Goal: Communication & Community: Share content

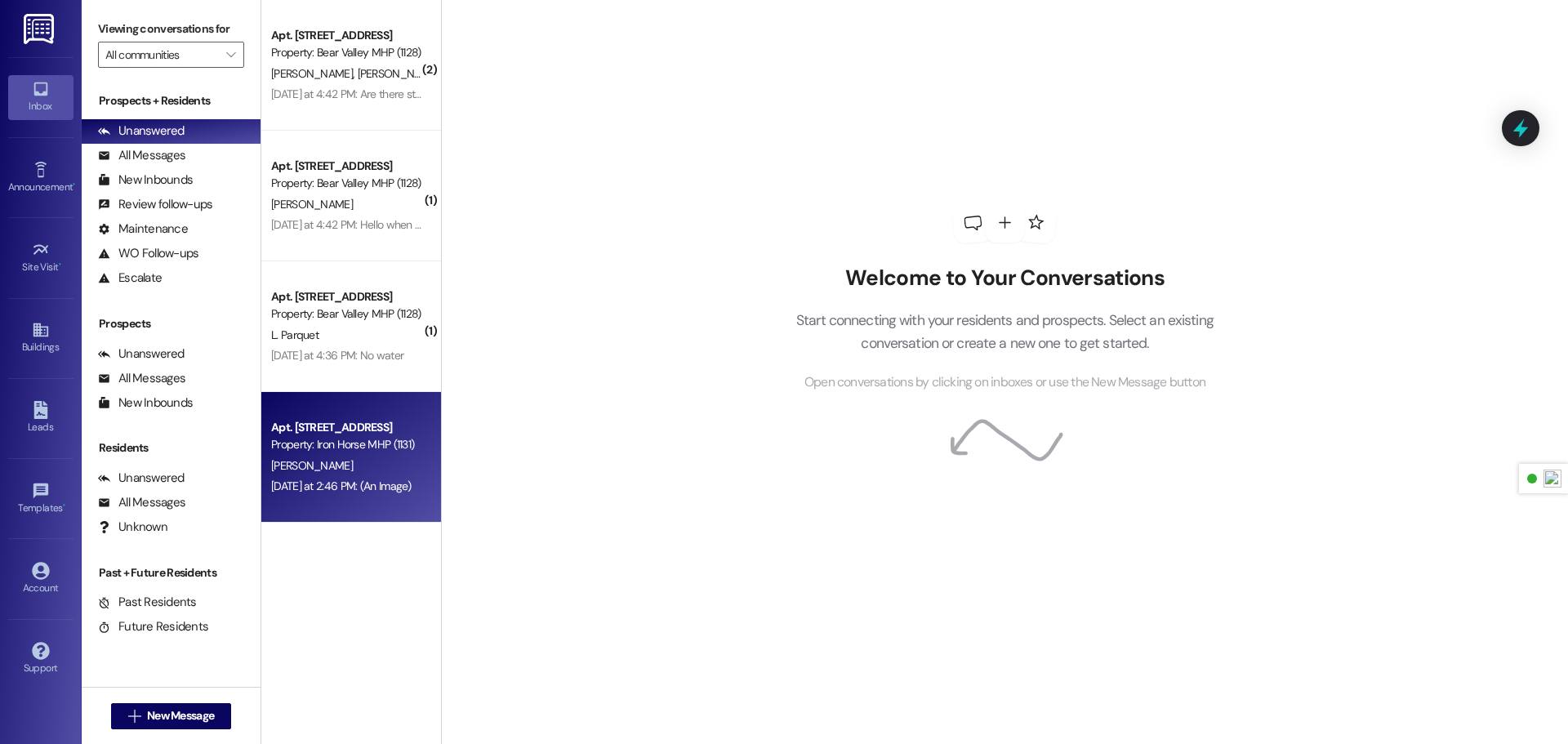
click at [345, 474] on div "[PERSON_NAME]" at bounding box center [346, 466] width 155 height 21
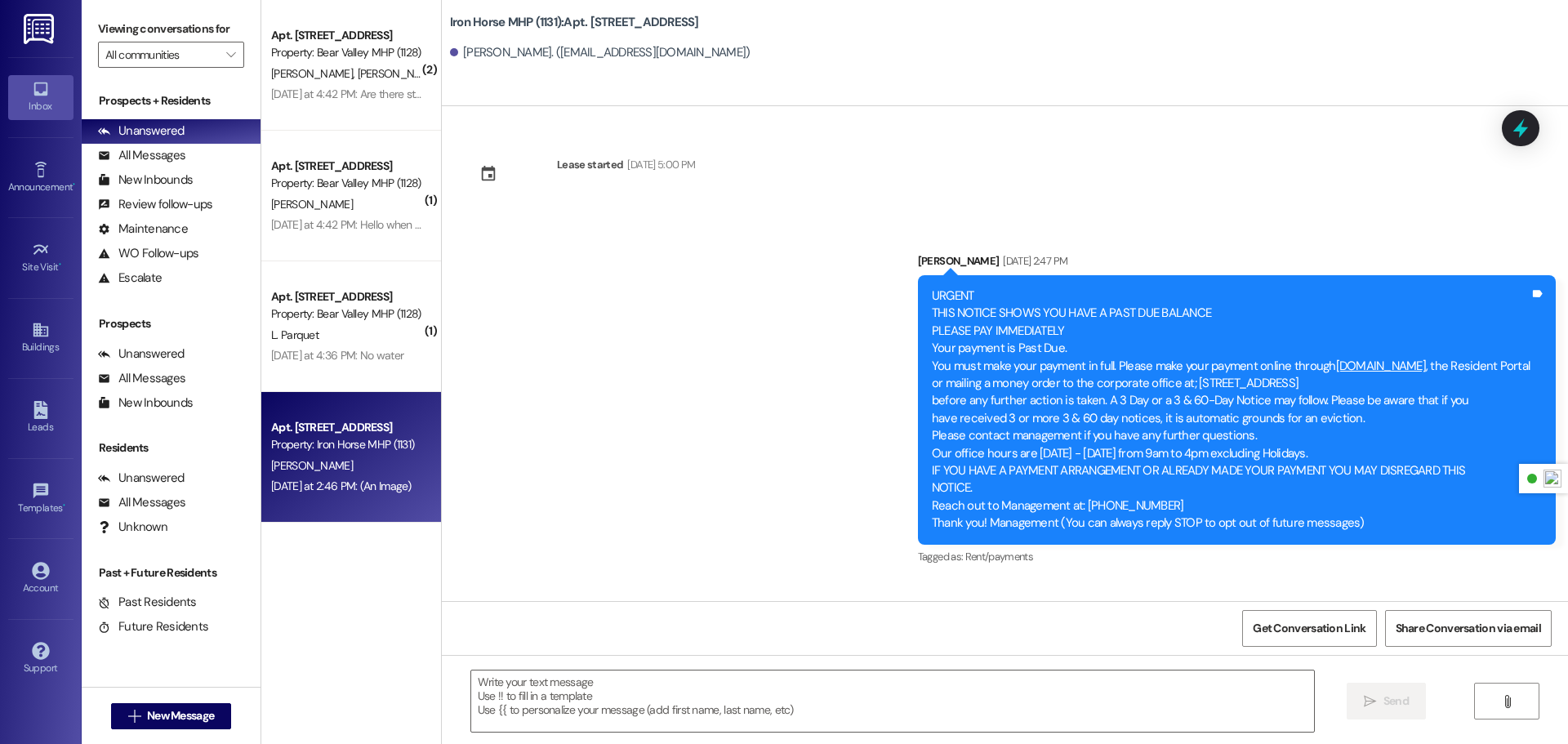
scroll to position [33000, 0]
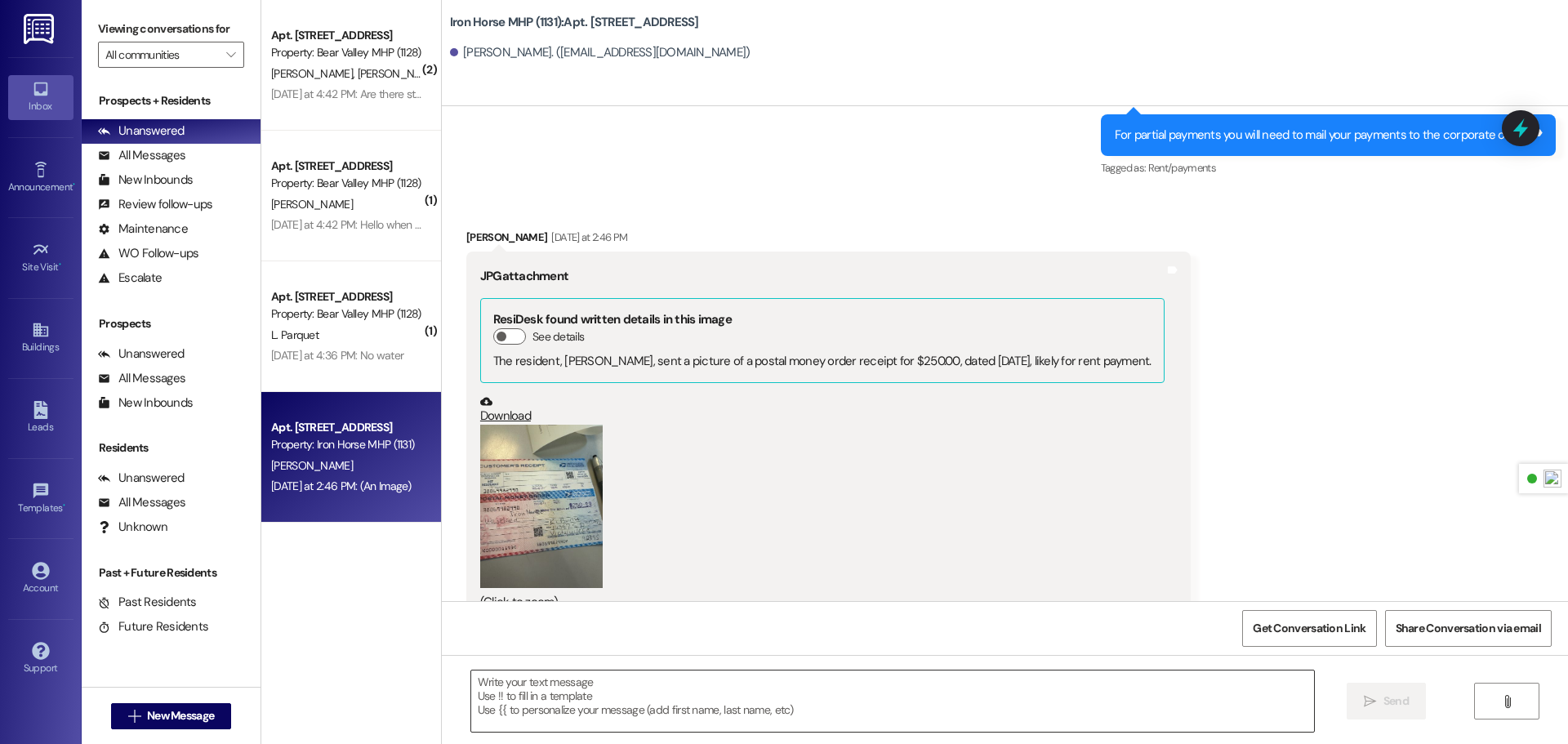
click at [770, 687] on textarea at bounding box center [892, 701] width 843 height 62
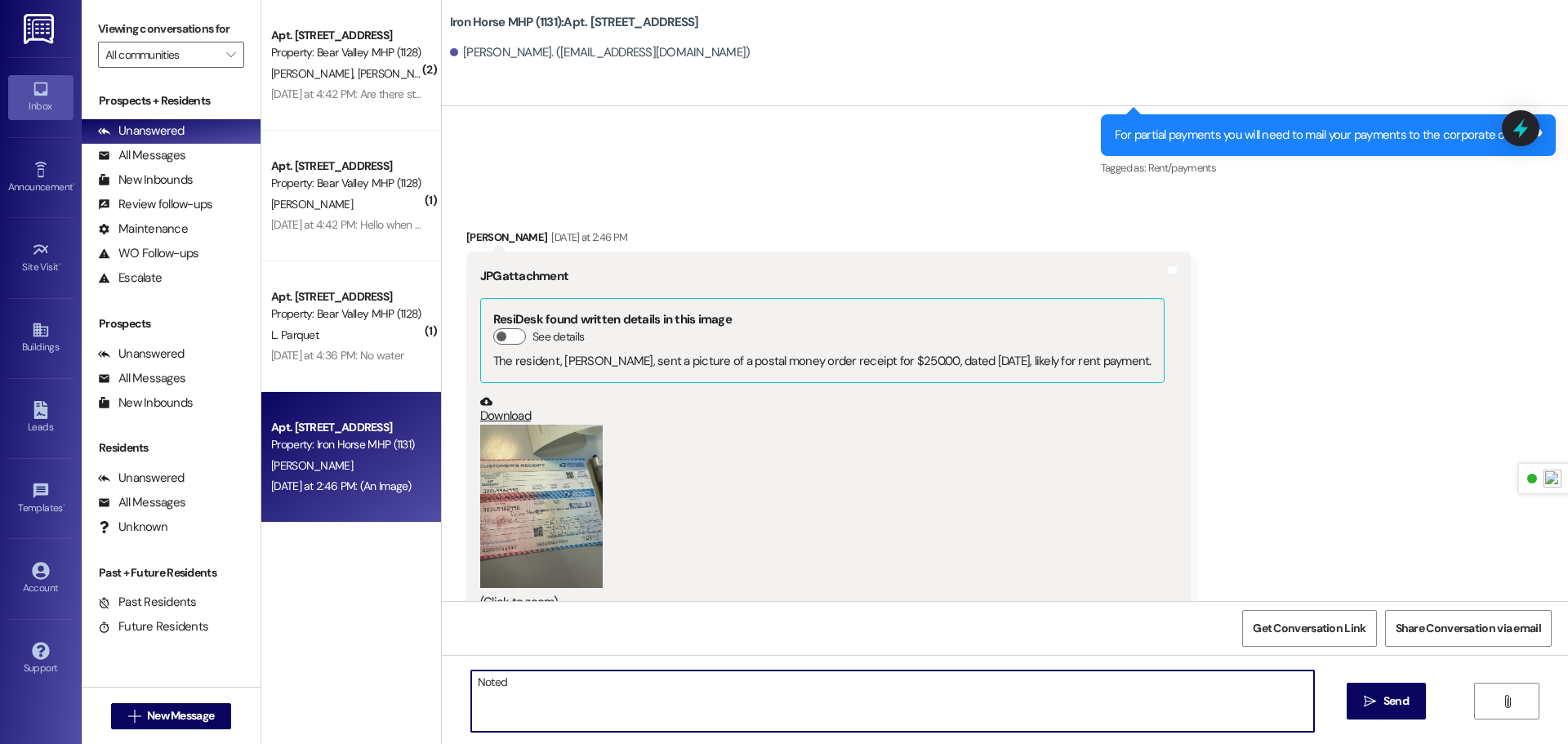
type textarea "Noted."
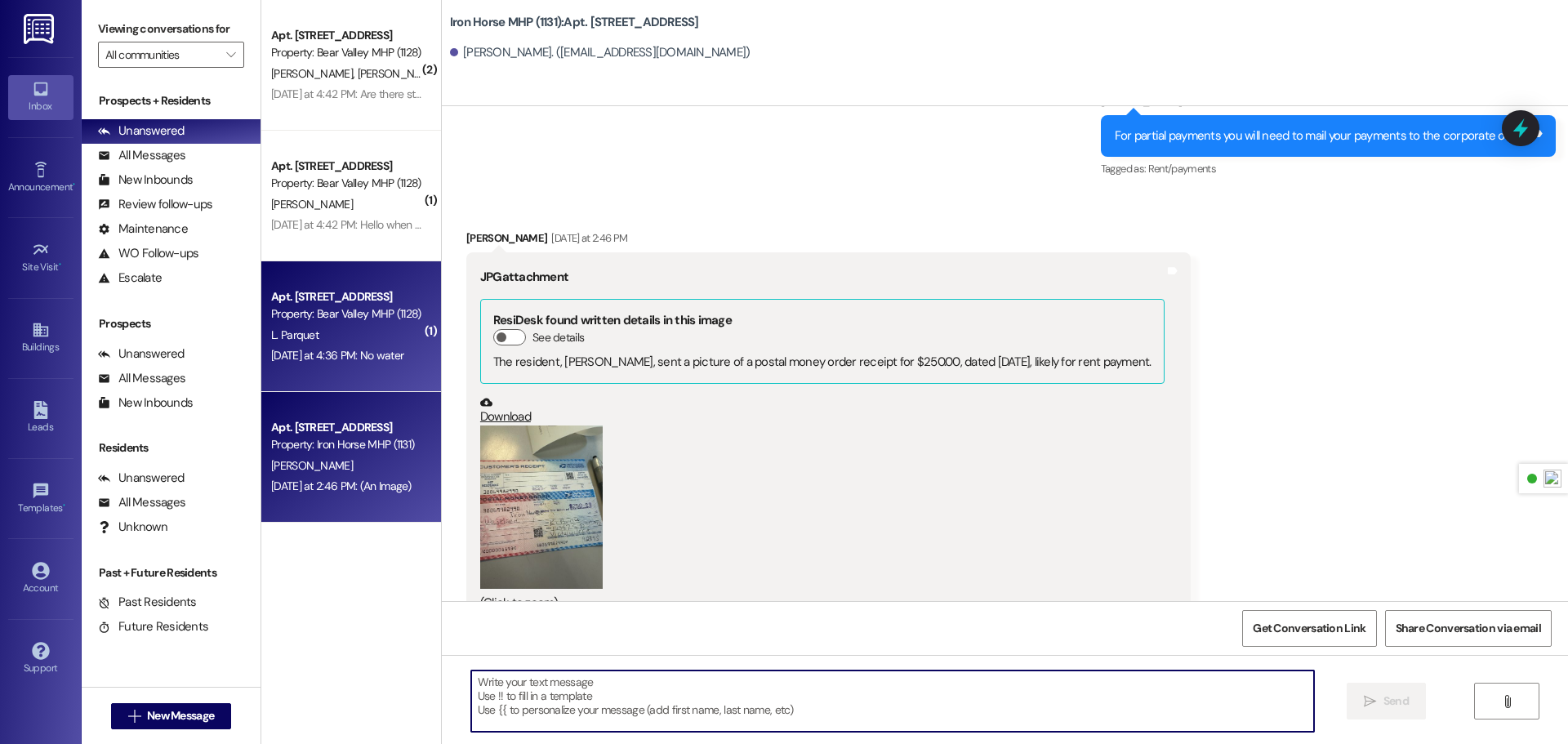
click at [360, 341] on div "L. Parquet" at bounding box center [346, 335] width 155 height 21
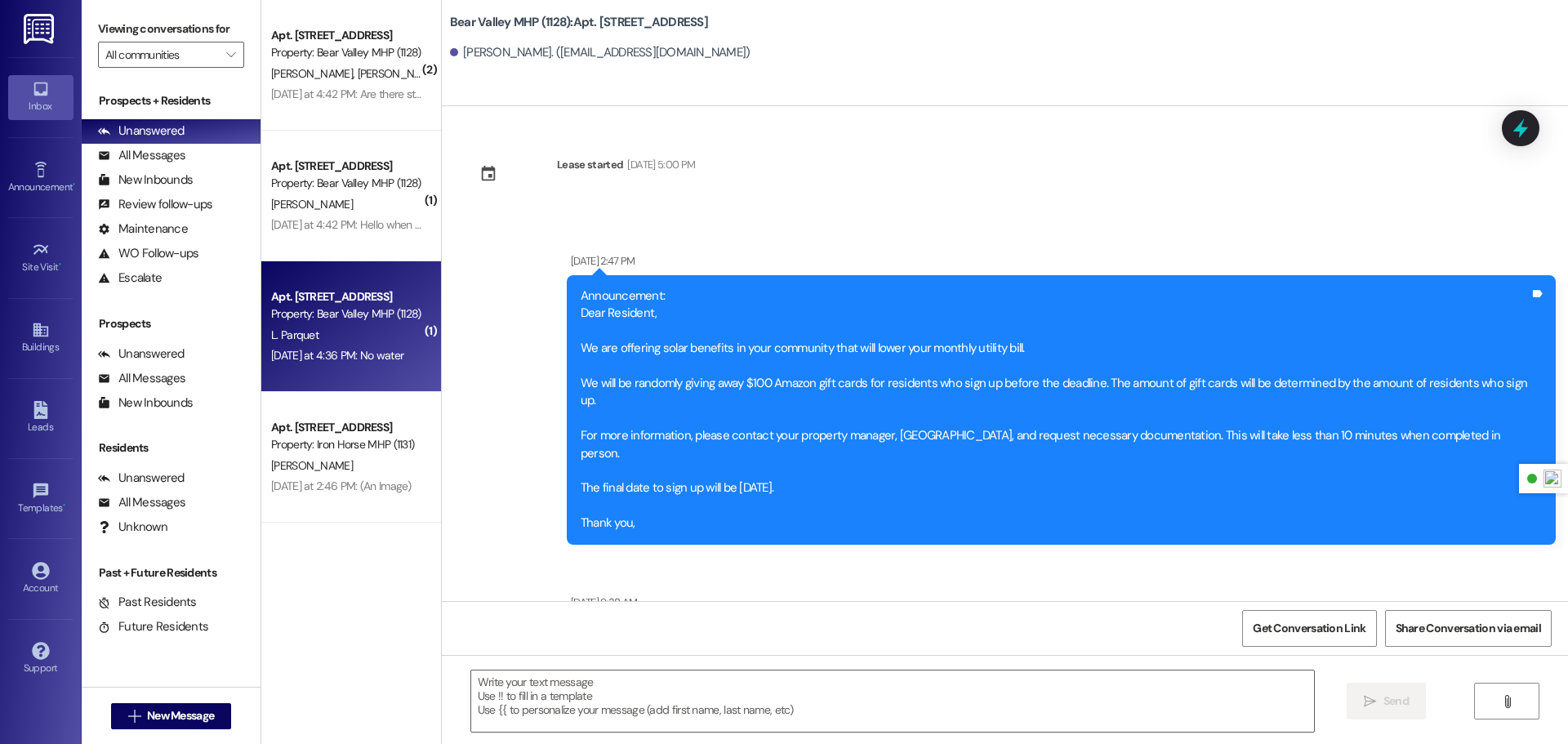
scroll to position [19390, 0]
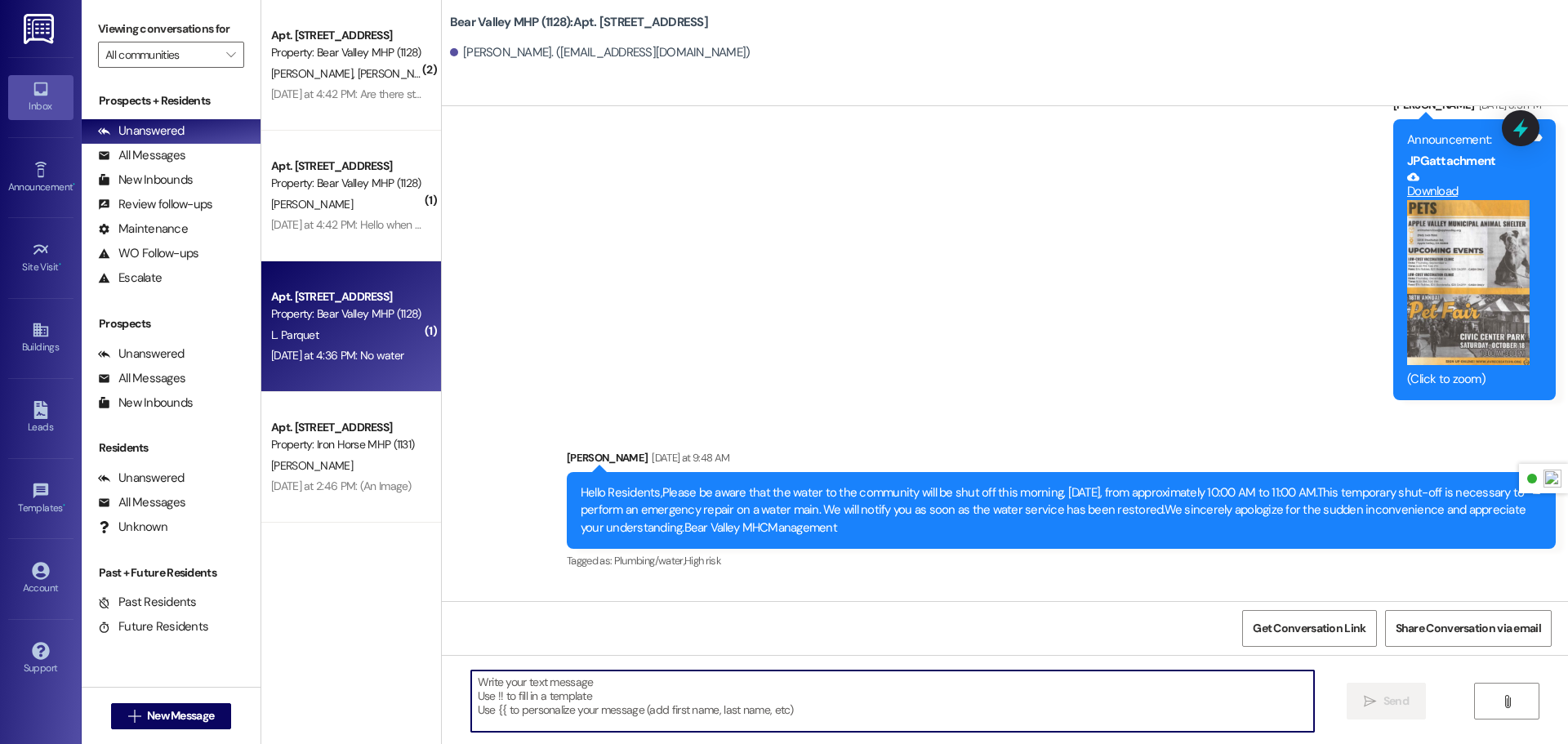
click at [621, 709] on textarea at bounding box center [892, 701] width 843 height 62
click at [655, 697] on textarea at bounding box center [892, 701] width 843 height 62
paste textarea "A burst water main was reported last night. Our crew made a temporary repair, a…"
type textarea "A burst water main was reported last night. Our crew made a temporary repair, a…"
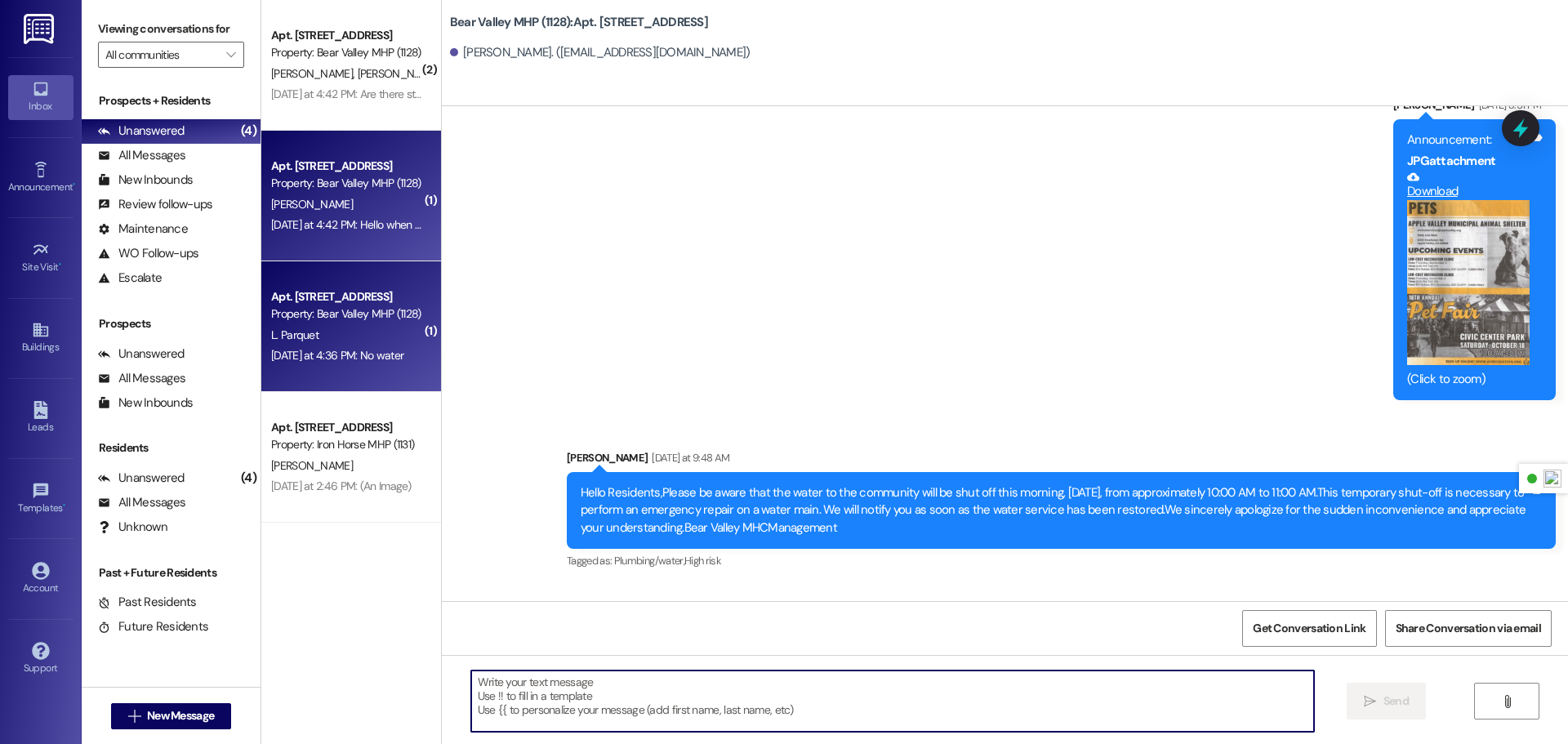
scroll to position [19390, 0]
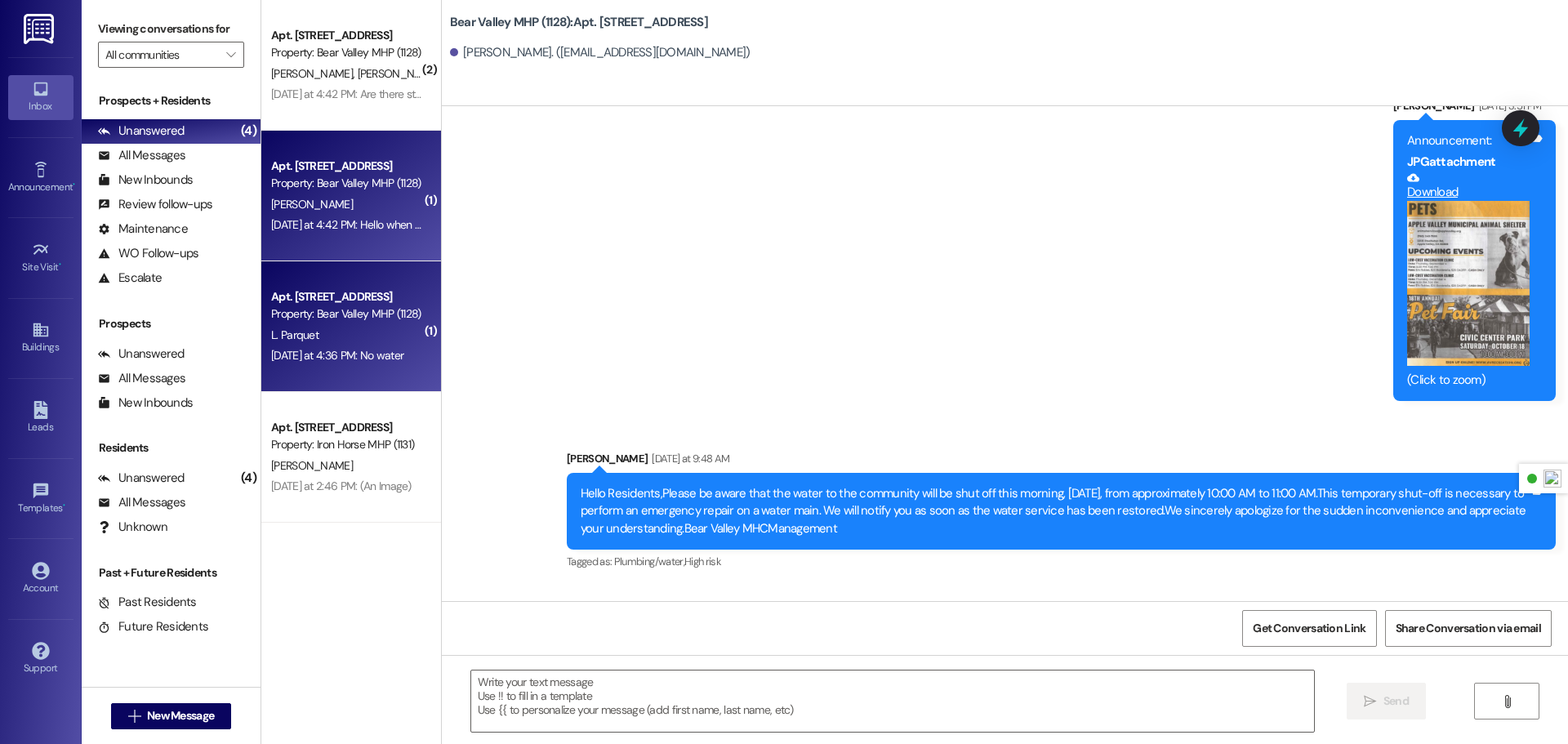
click at [344, 190] on div "Property: Bear Valley MHP (1128)" at bounding box center [346, 182] width 151 height 17
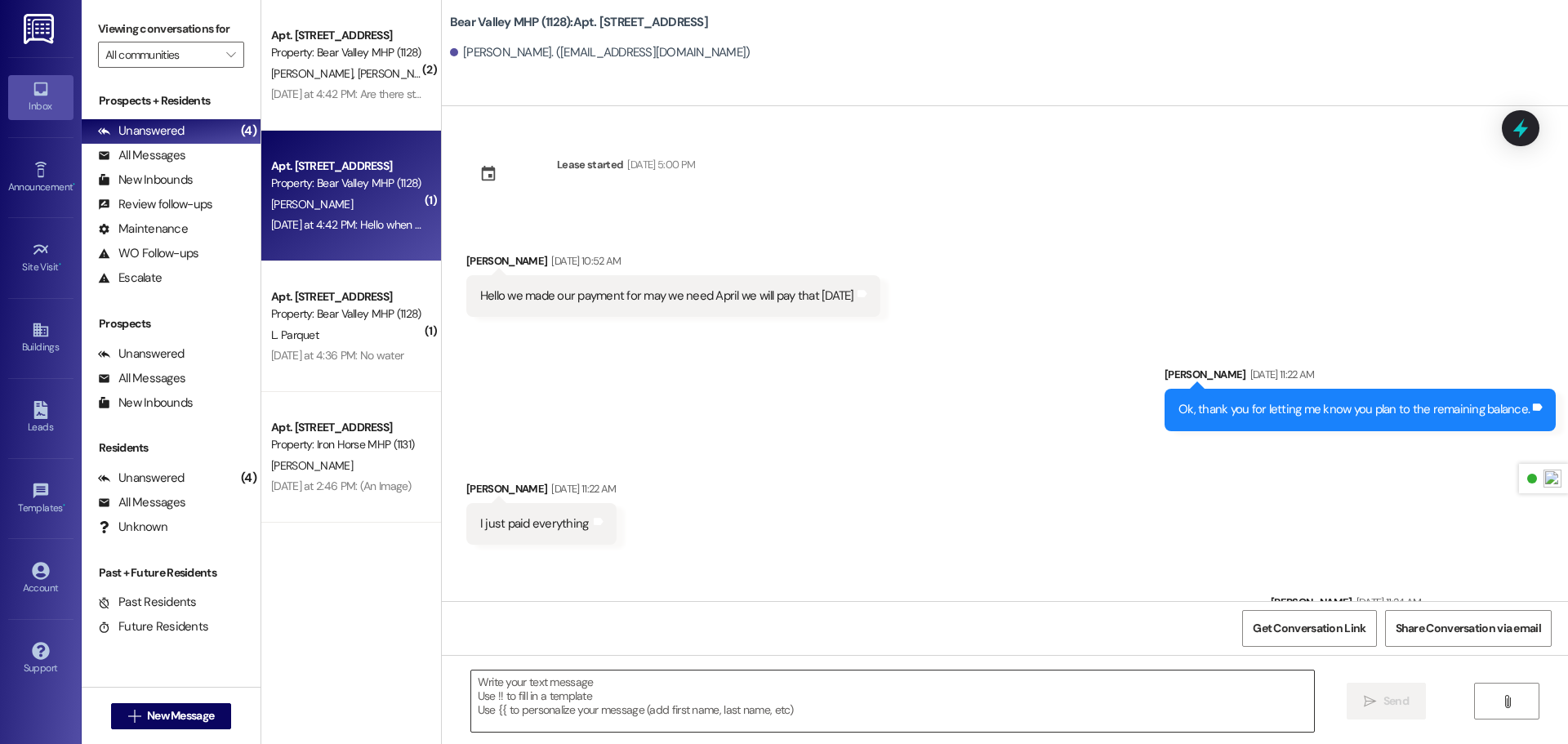
scroll to position [50920, 0]
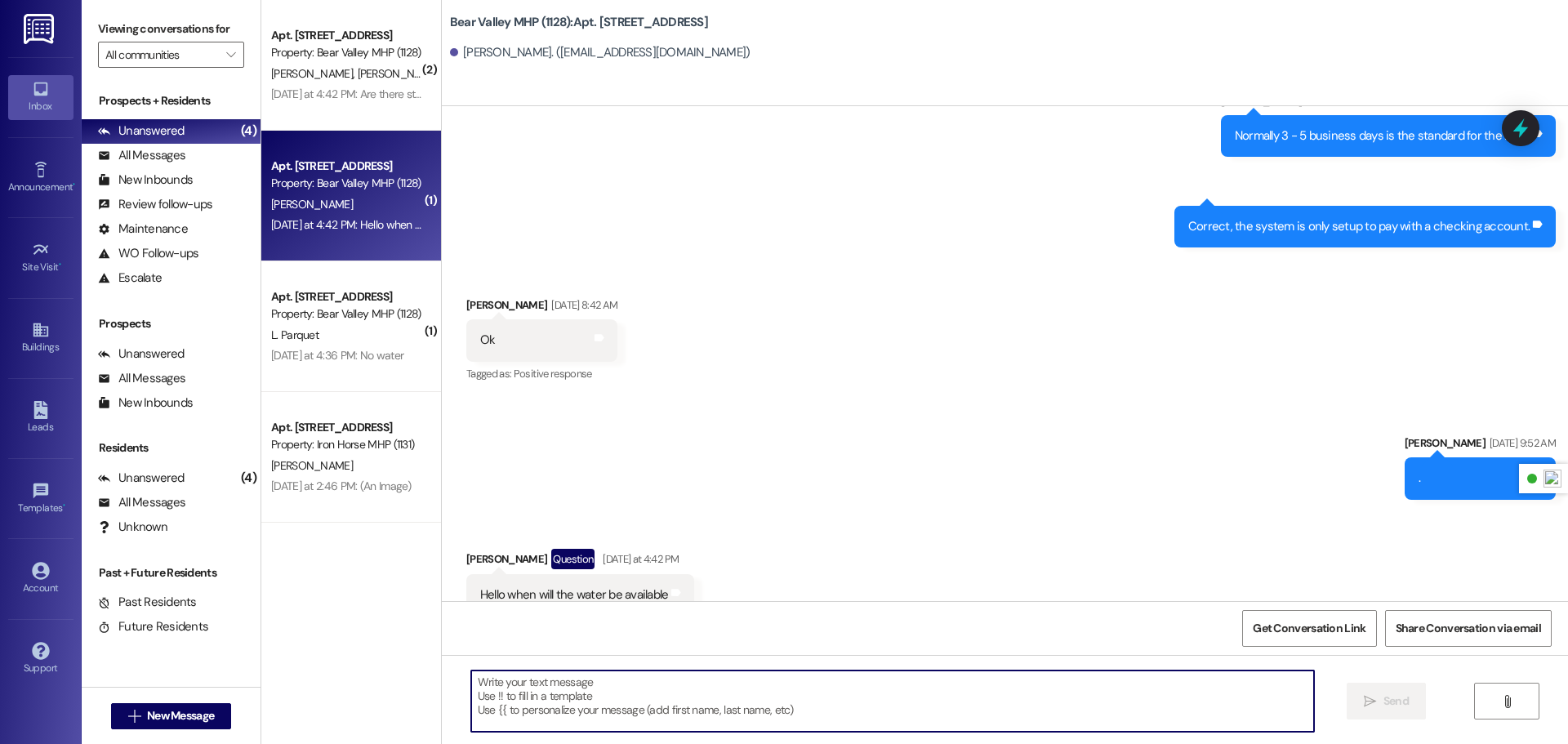
click at [653, 698] on textarea at bounding box center [892, 701] width 843 height 62
paste textarea "A burst water main was reported last night. Our crew made a temporary repair, a…"
type textarea "A burst water main was reported last night. Our crew made a temporary repair, a…"
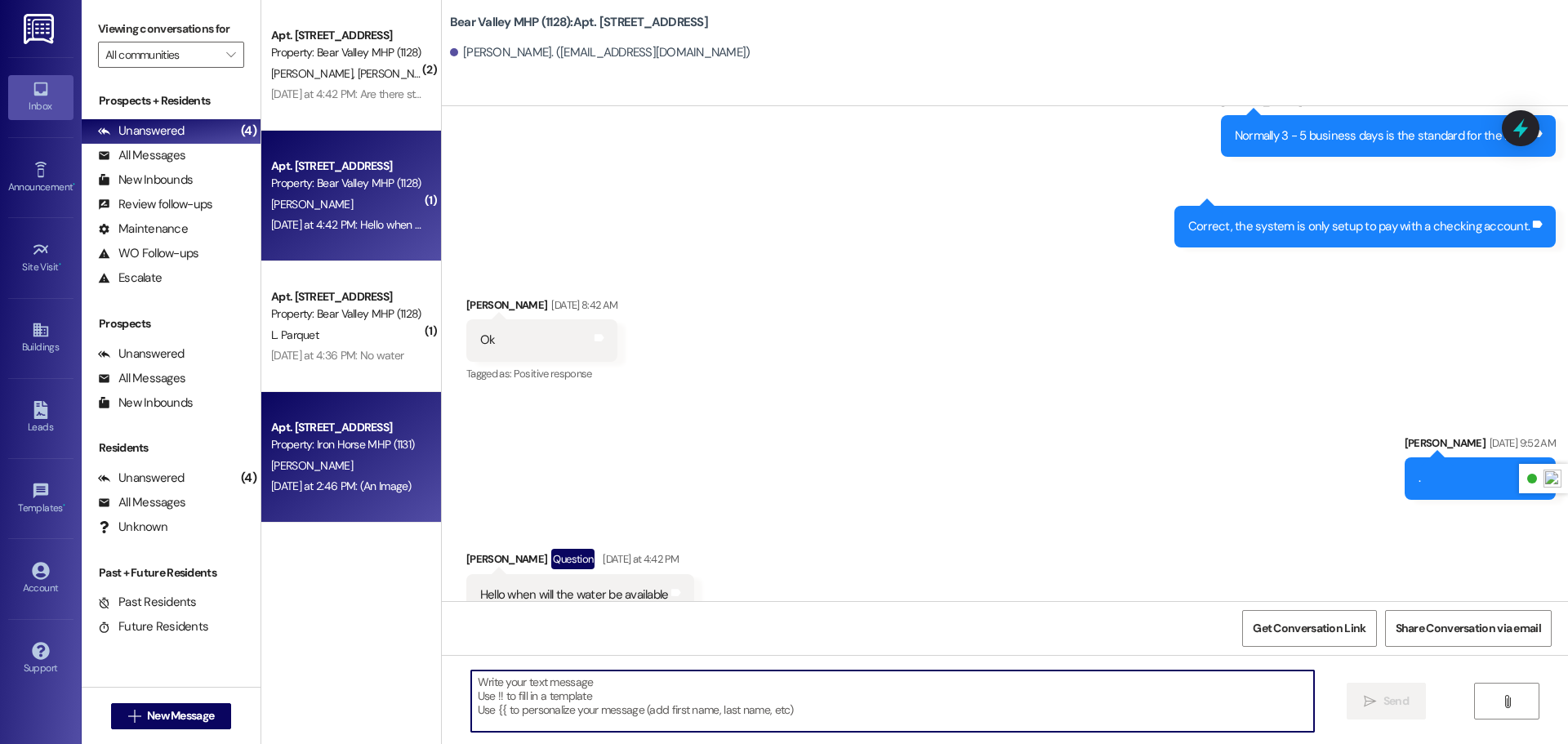
scroll to position [50919, 0]
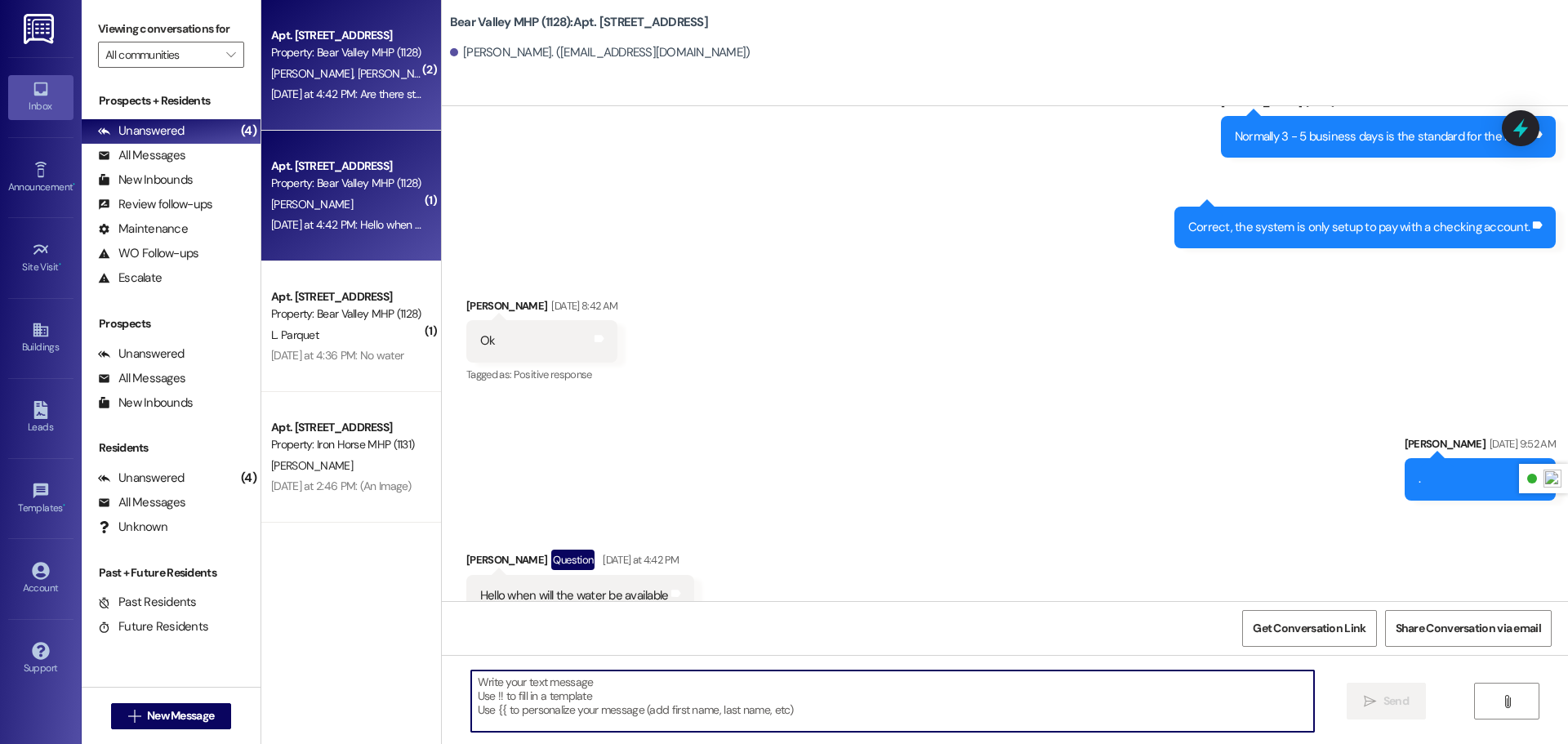
click at [357, 77] on span "[PERSON_NAME]" at bounding box center [397, 73] width 81 height 14
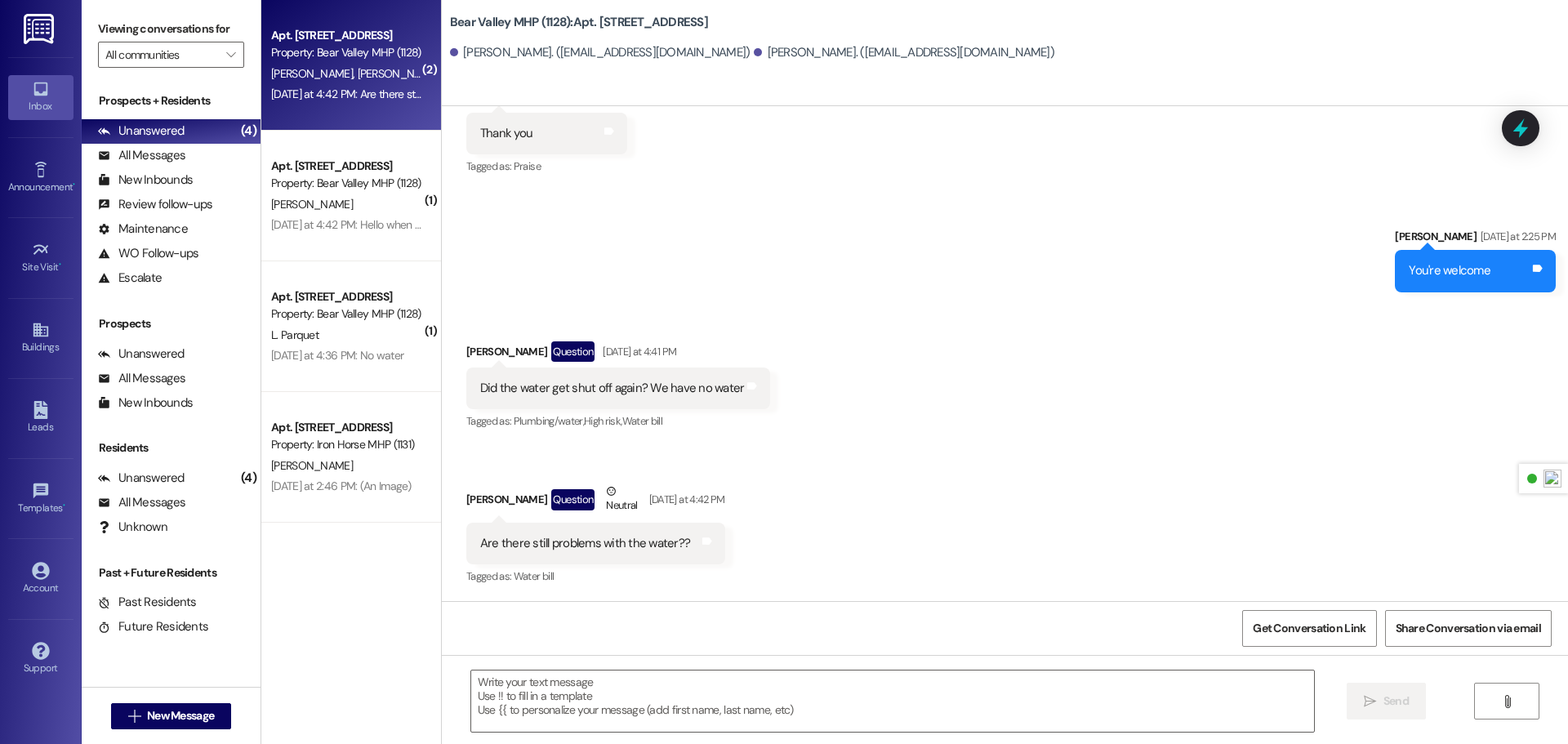
scroll to position [7264, 0]
click at [670, 720] on textarea at bounding box center [892, 701] width 843 height 62
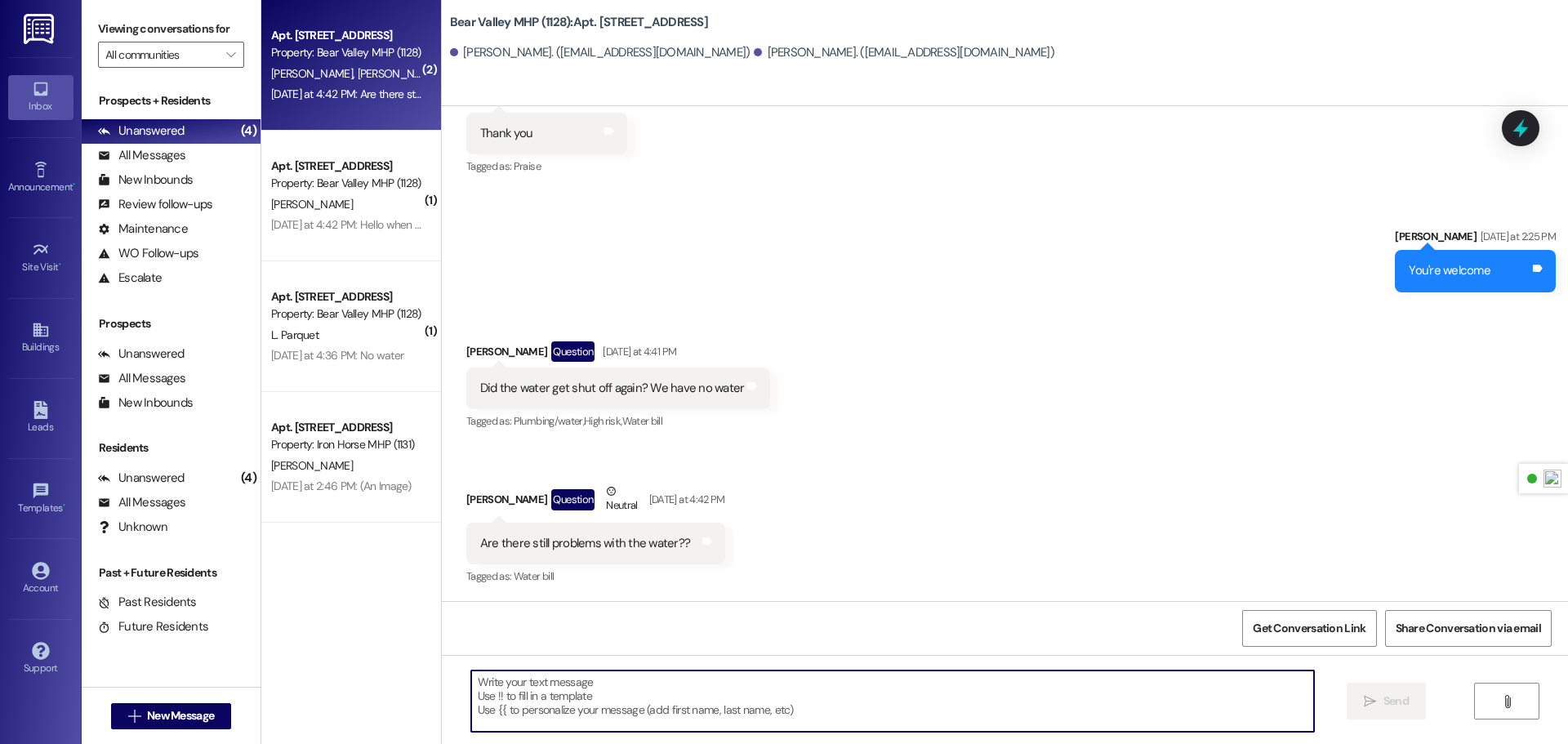
paste textarea "A burst water main was reported last night. Our crew made a temporary repair, a…"
type textarea "A burst water main was reported last night. Our crew made a temporary repair, a…"
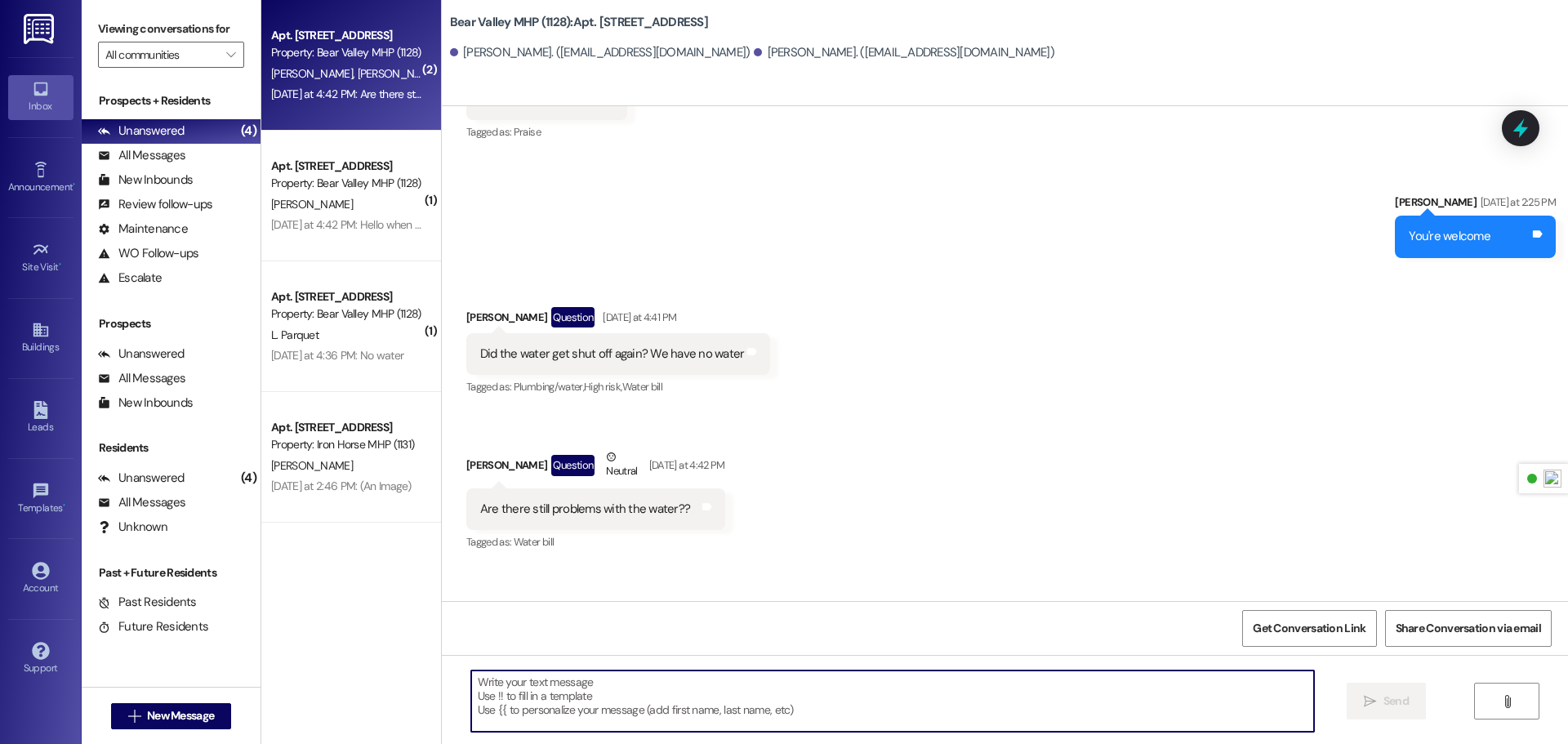
scroll to position [7378, 0]
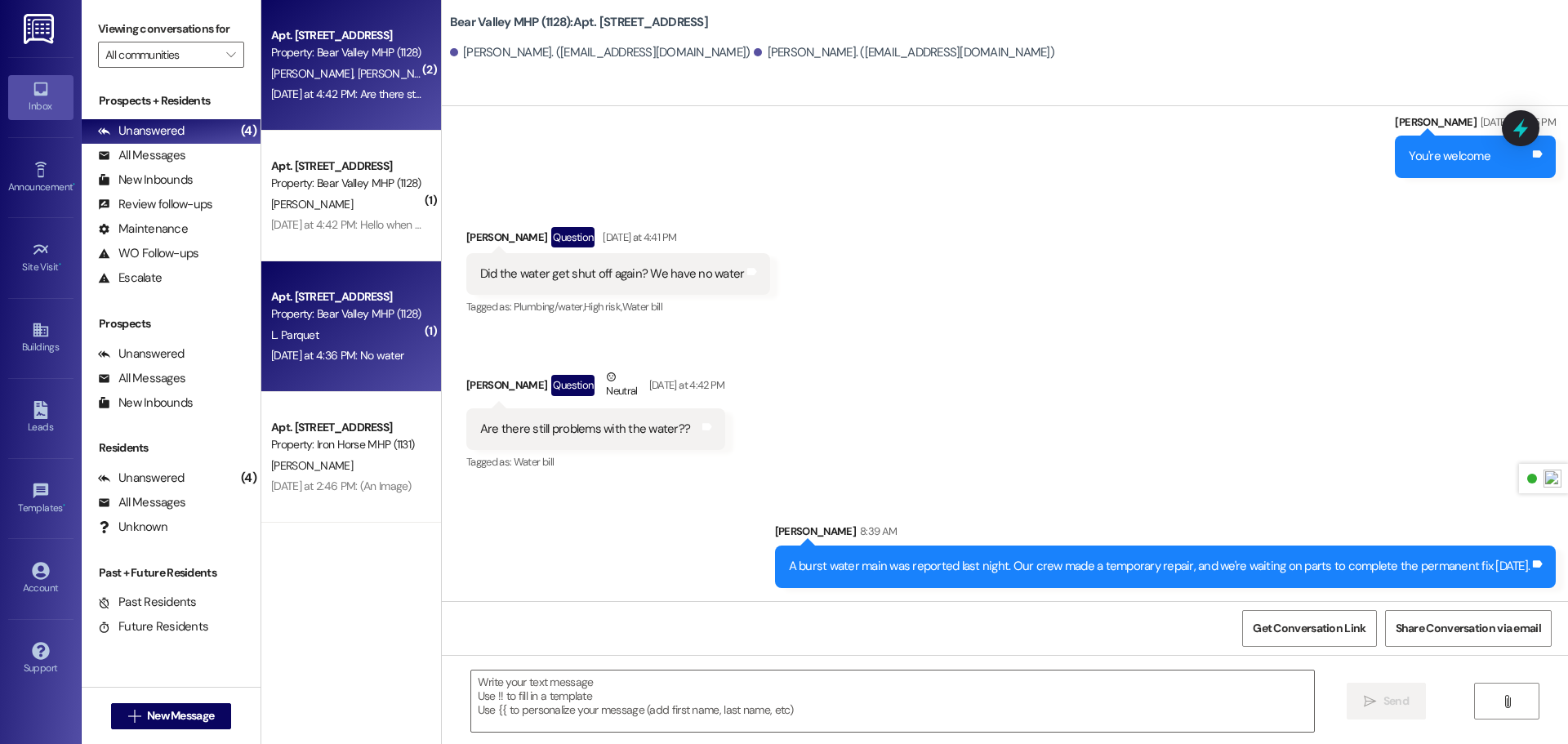
click at [340, 332] on div "L. Parquet" at bounding box center [346, 335] width 155 height 21
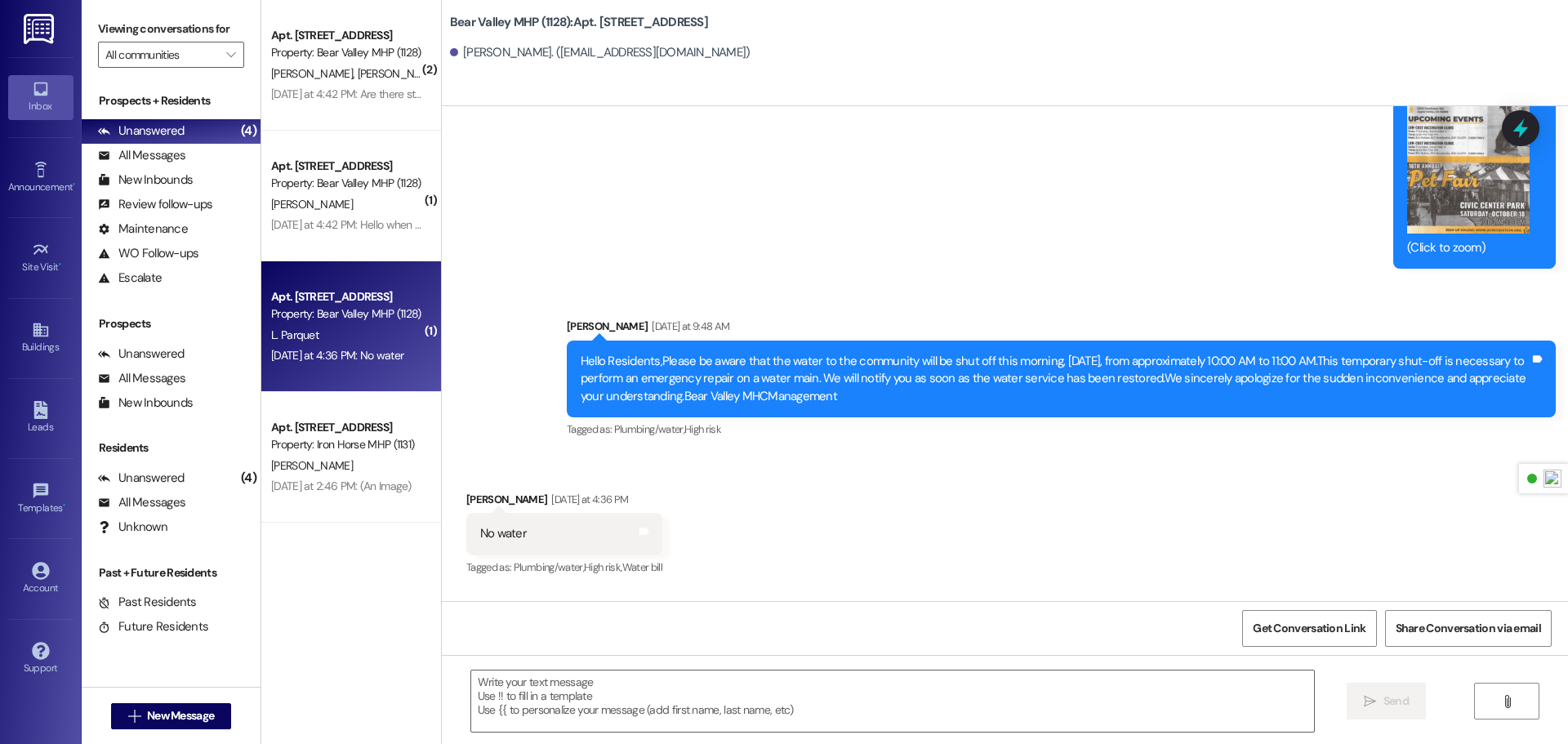
scroll to position [19528, 0]
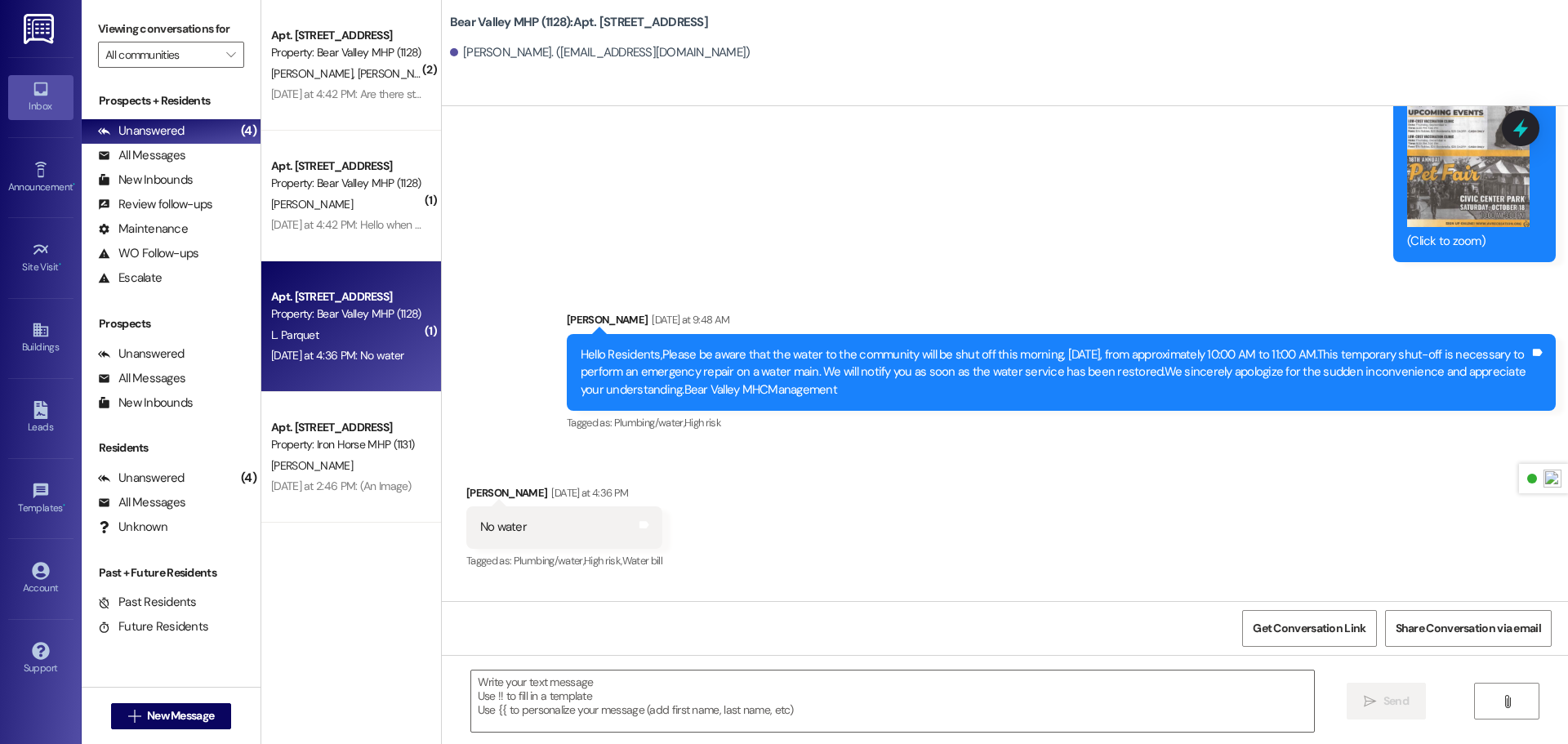
click at [32, 28] on img at bounding box center [39, 30] width 33 height 30
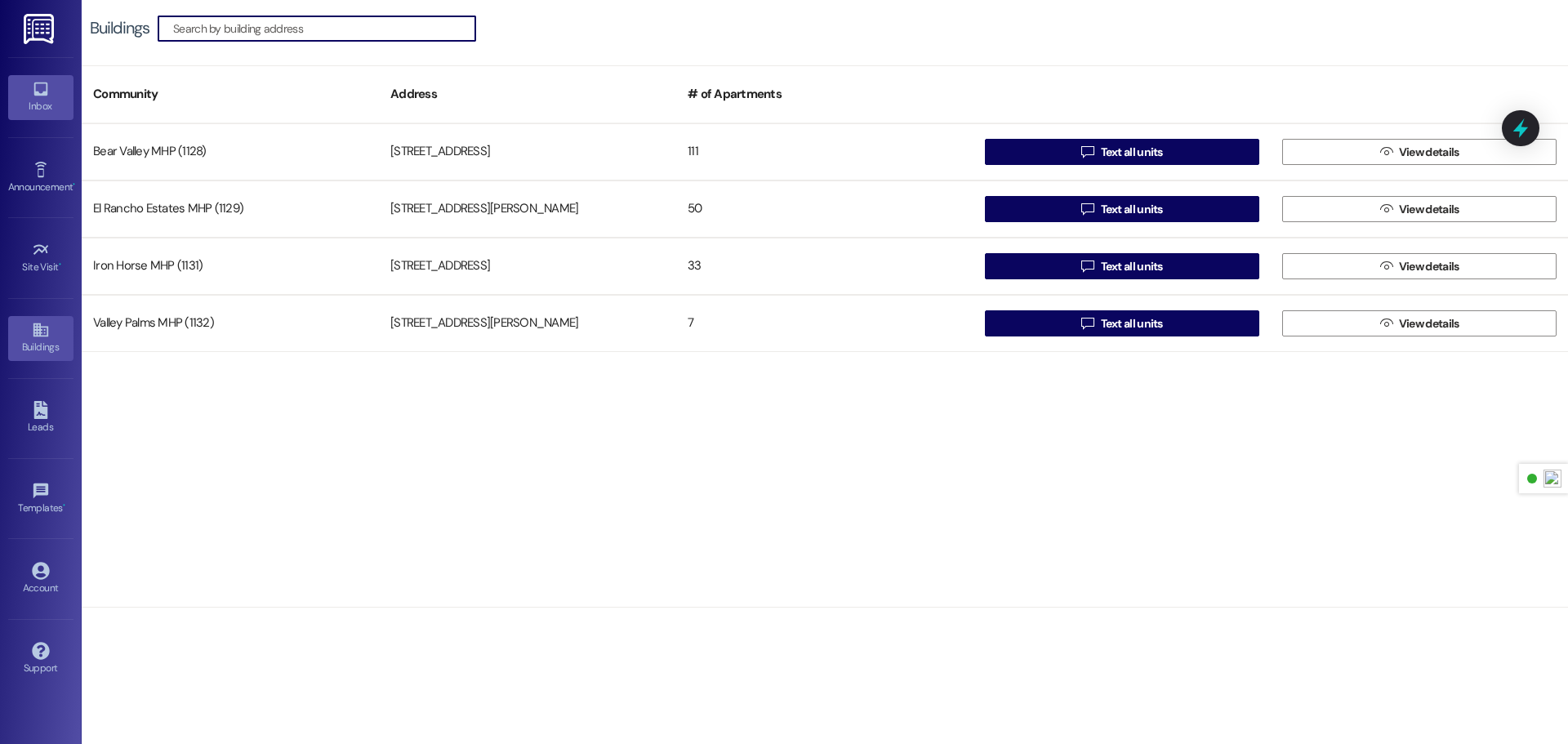
click at [38, 106] on div "Inbox" at bounding box center [40, 106] width 81 height 16
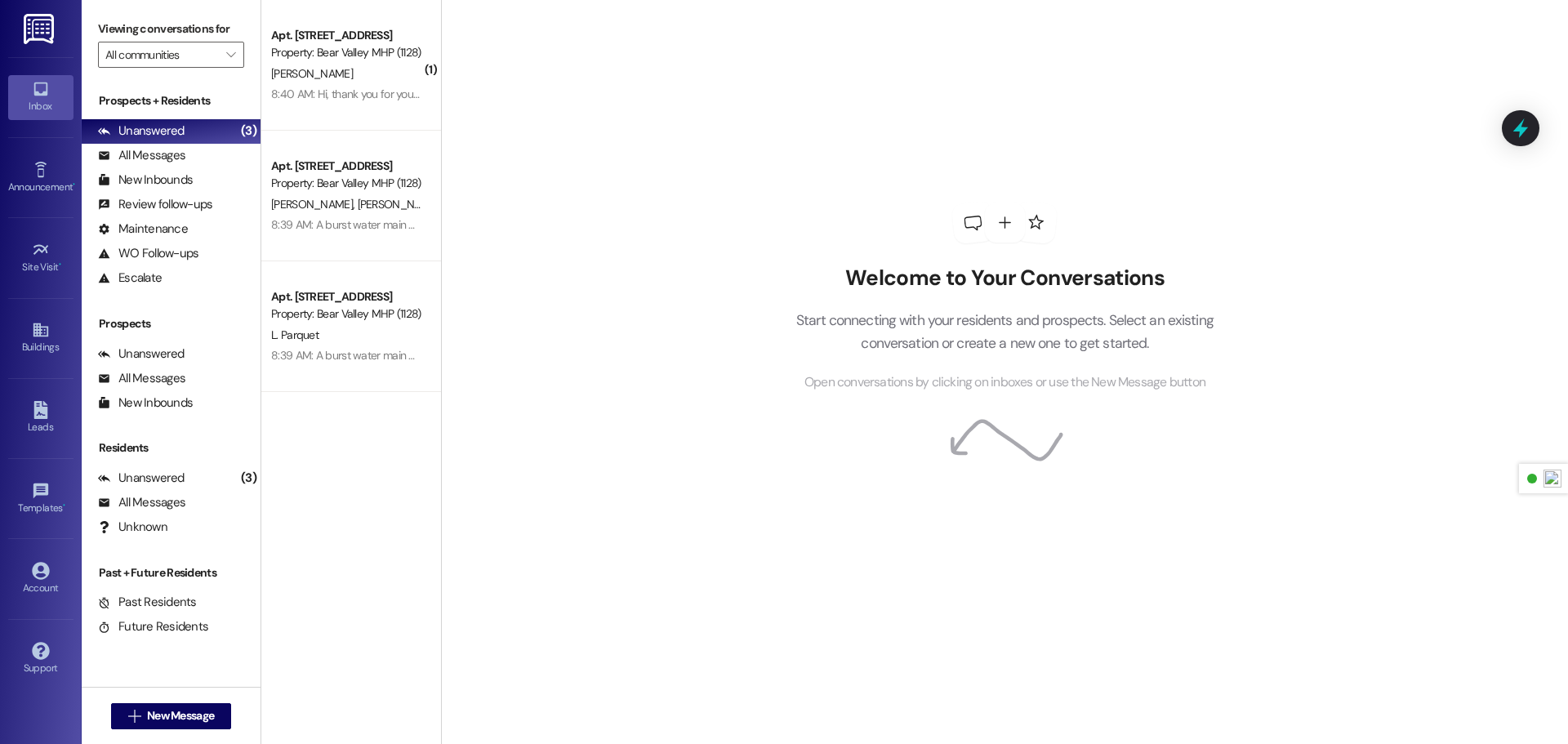
click at [38, 29] on img at bounding box center [39, 30] width 33 height 30
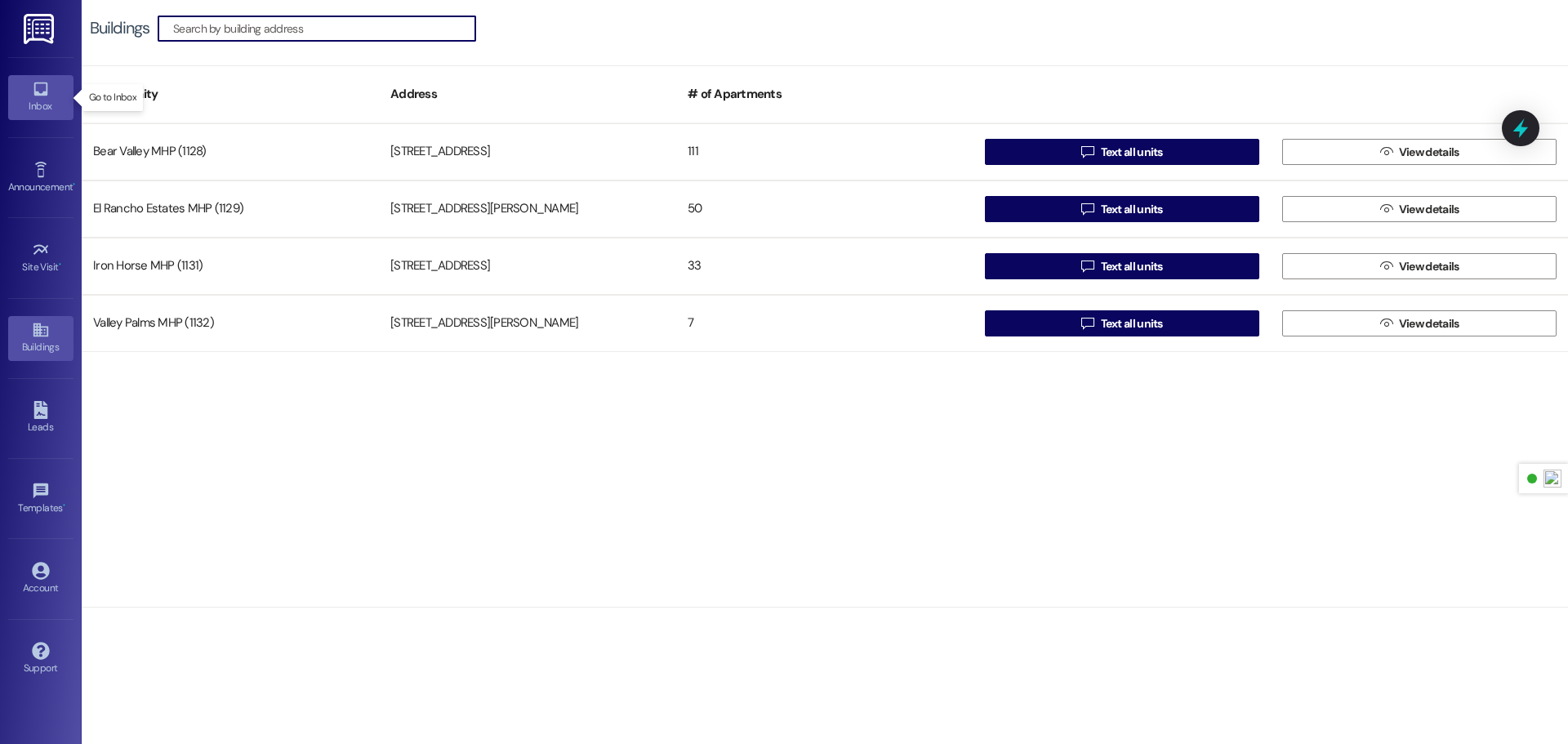
click at [29, 107] on div "Inbox" at bounding box center [40, 106] width 81 height 16
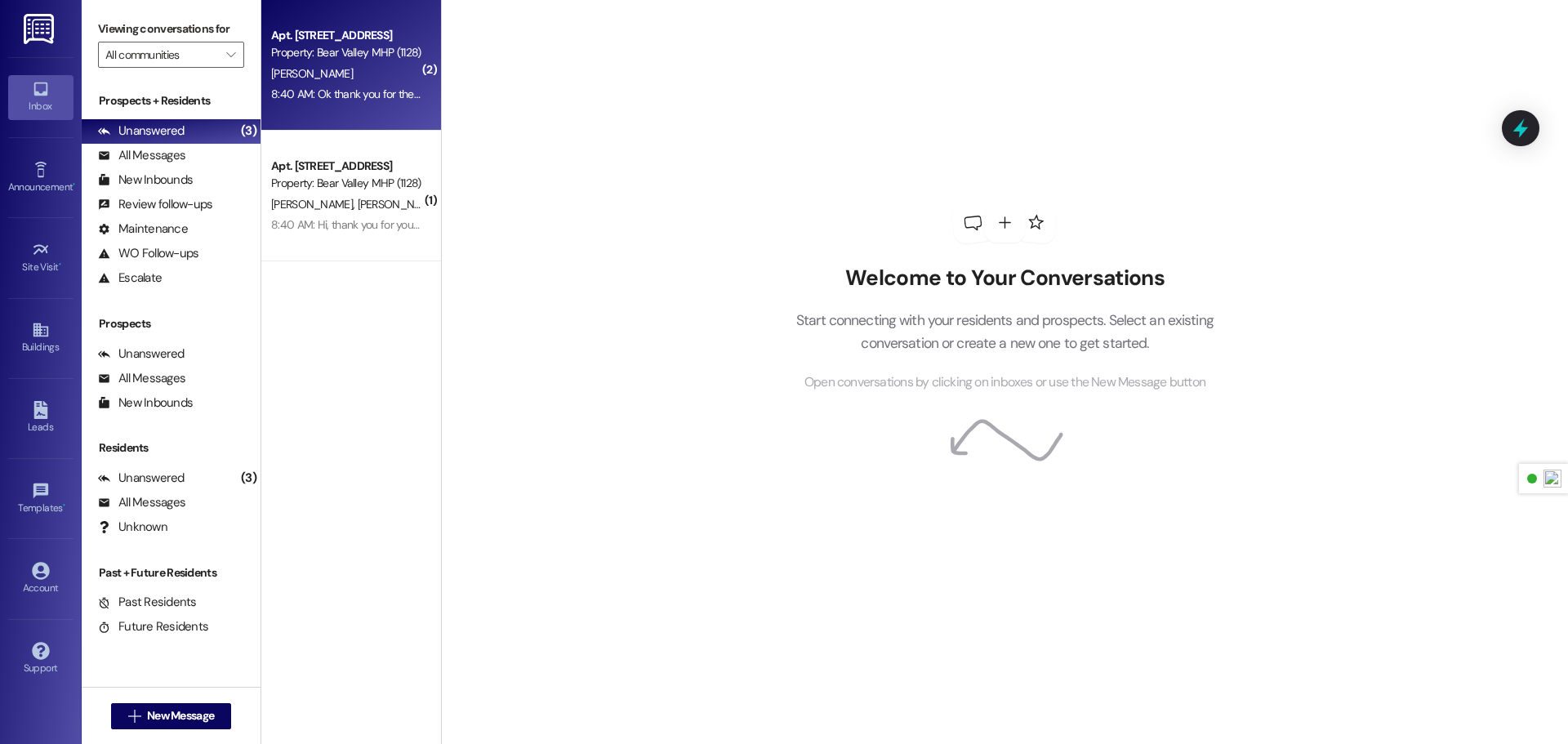
click at [367, 107] on div "Apt. [STREET_ADDRESS] Property: Bear Valley MHP (1128) [PERSON_NAME] 8:40 AM: O…" at bounding box center [350, 65] width 180 height 131
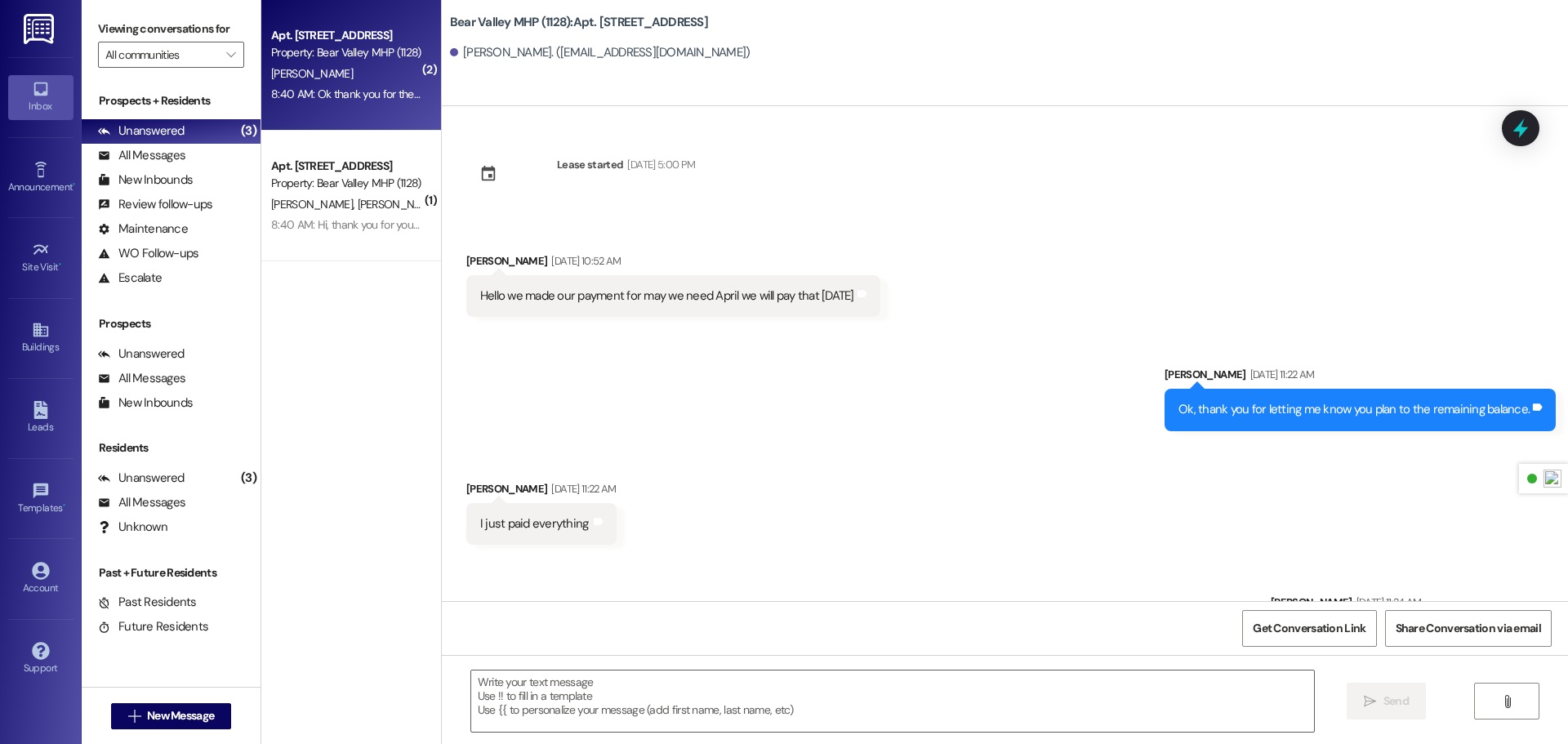
scroll to position [51449, 0]
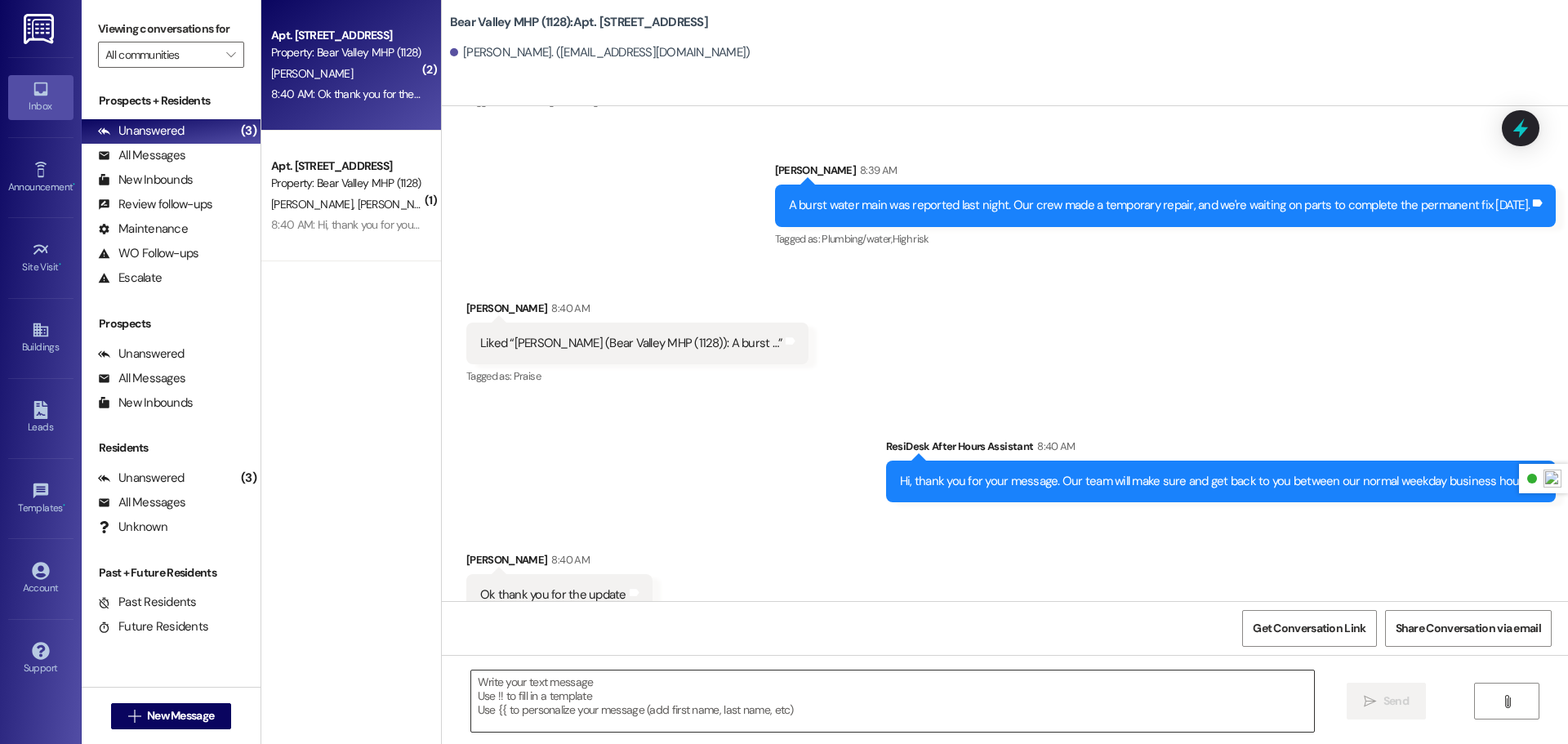
click at [637, 691] on textarea at bounding box center [892, 701] width 843 height 62
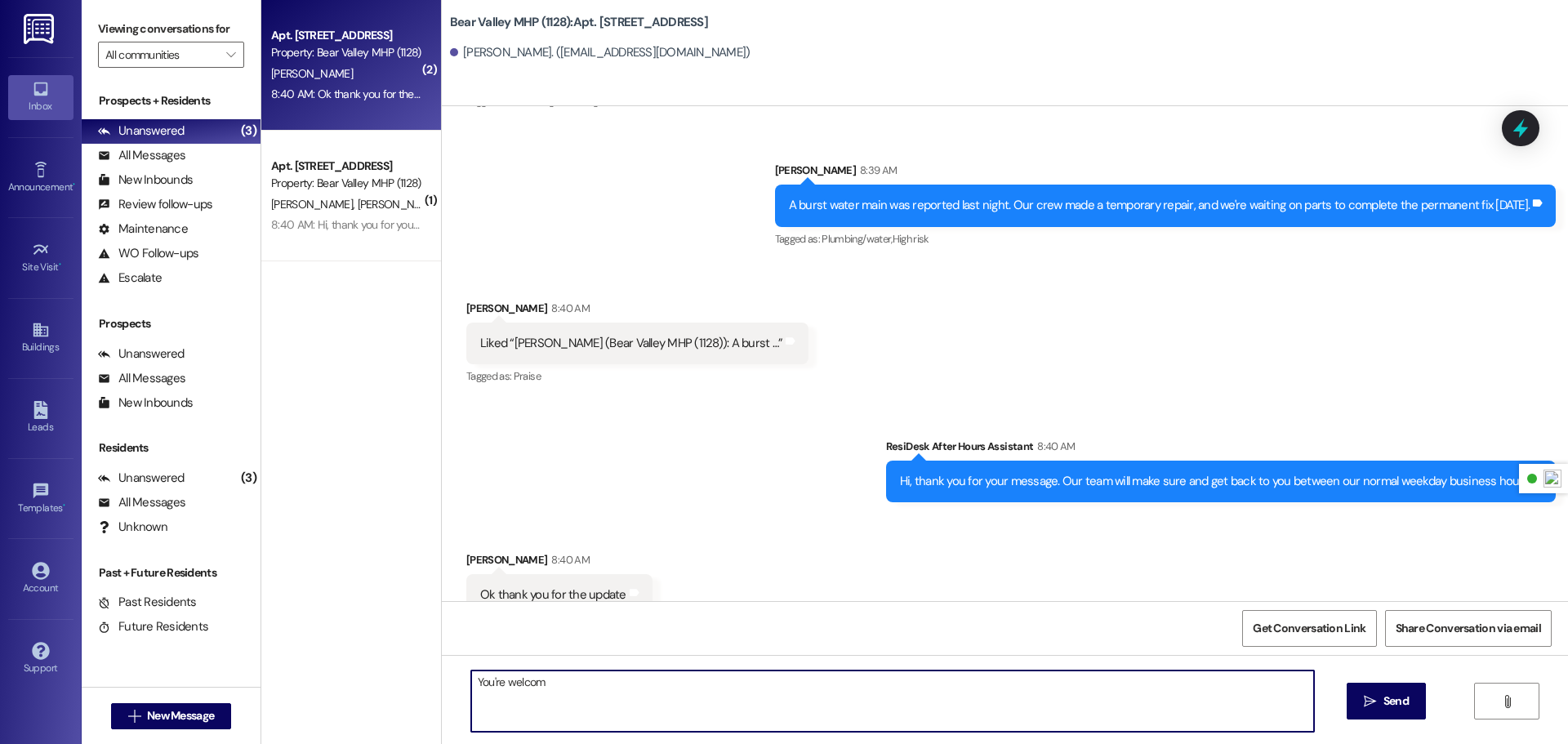
type textarea "You're welcome"
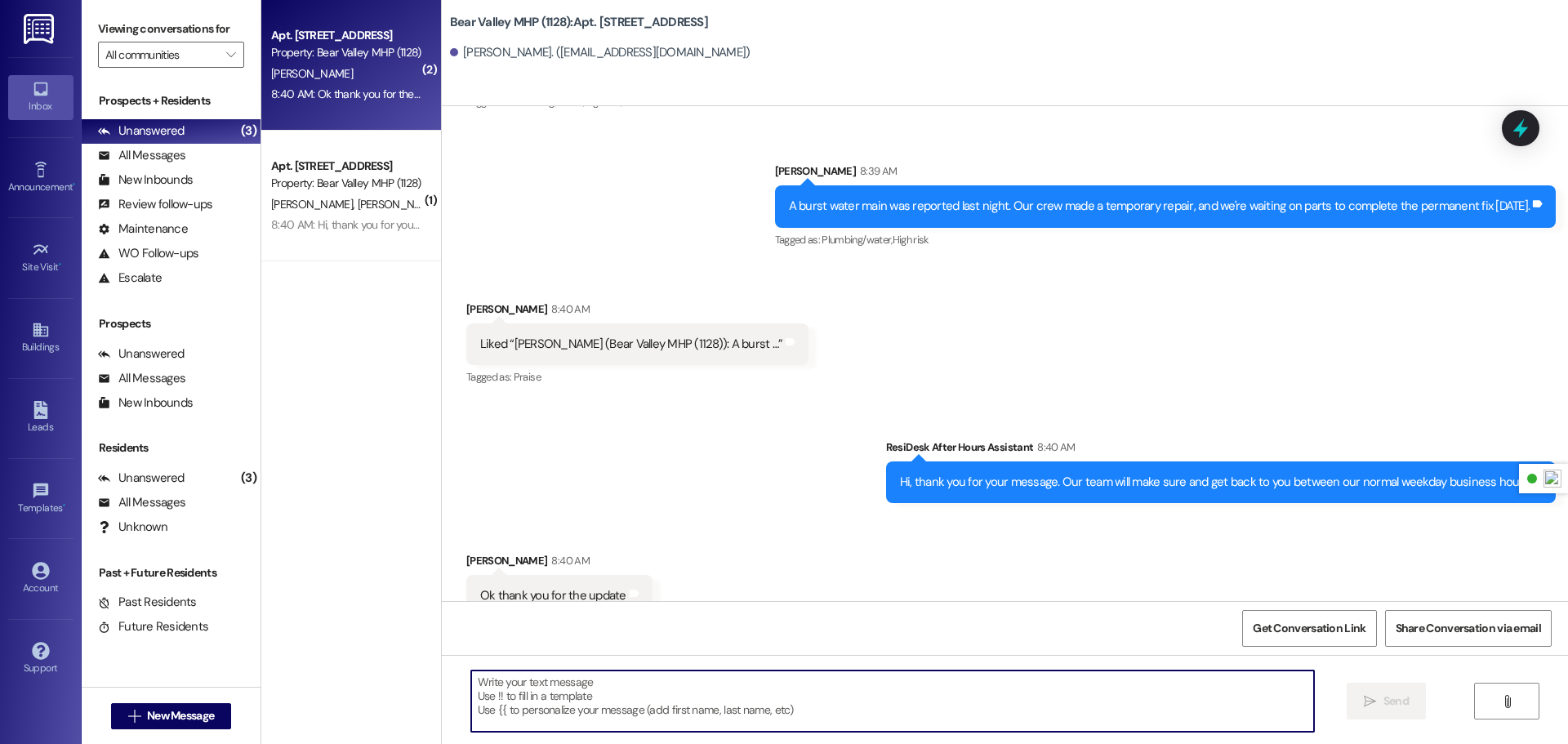
scroll to position [51561, 0]
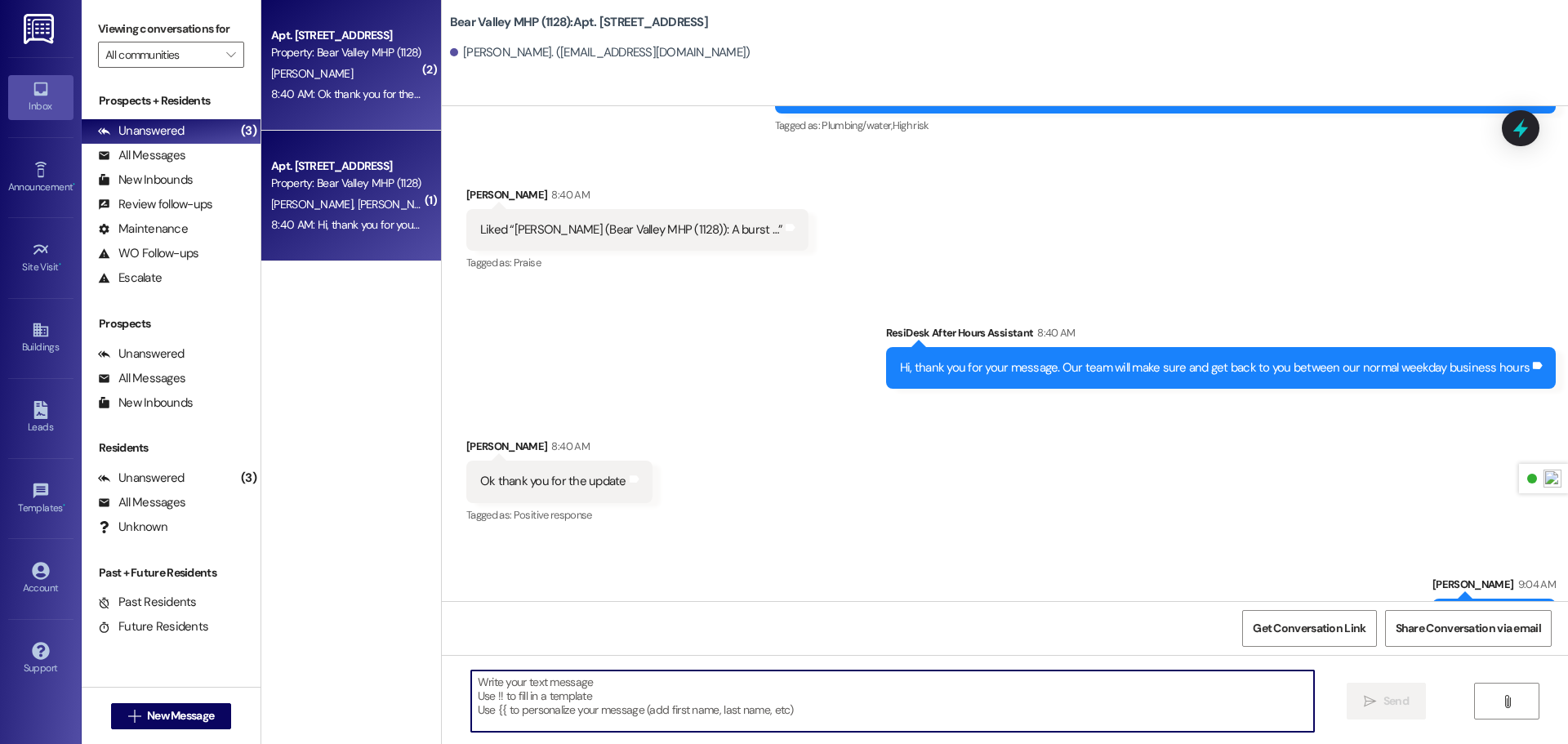
click at [341, 232] on div "8:40 AM: Hi, thank you for your message. Our team will make sure and get back t…" at bounding box center [584, 224] width 627 height 14
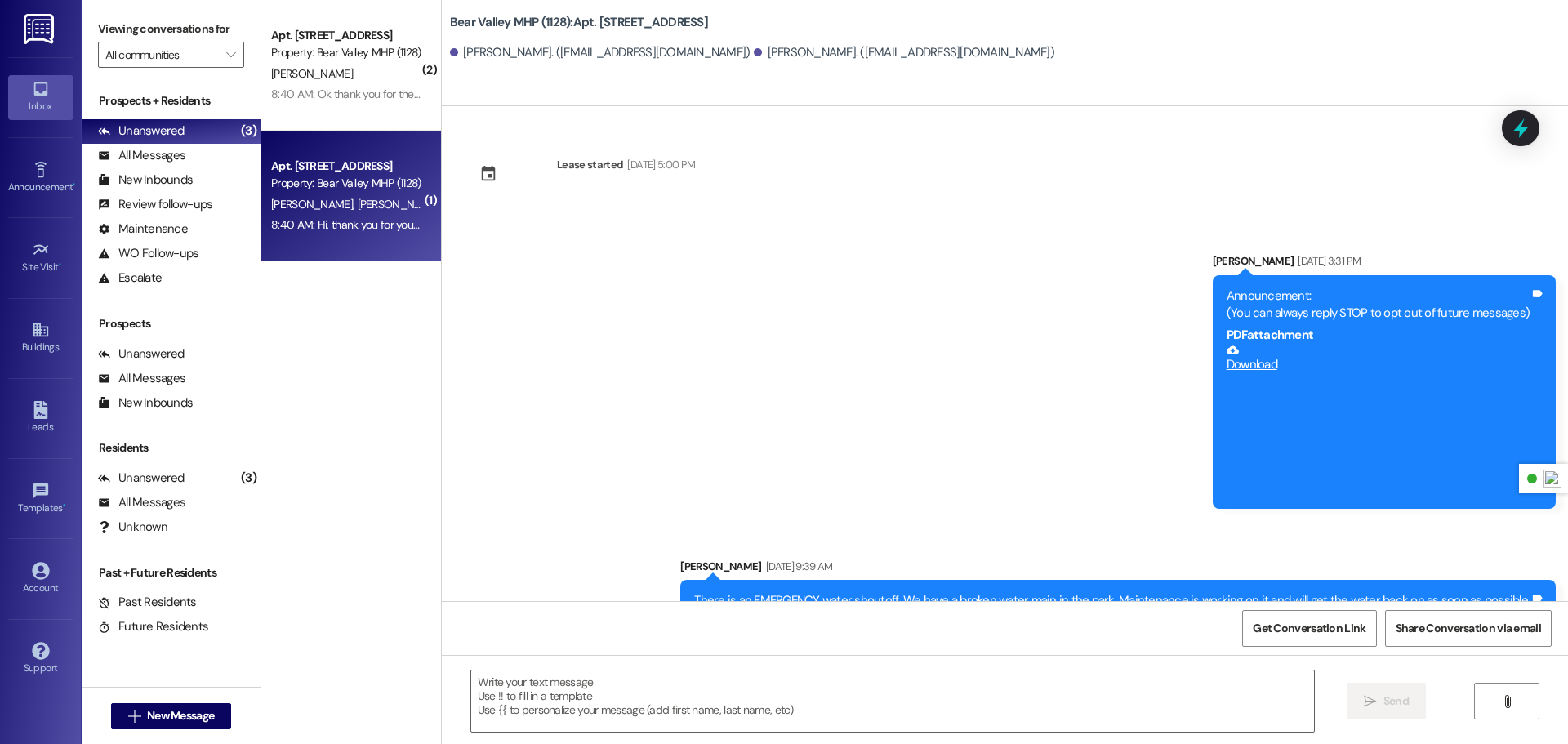
scroll to position [7675, 0]
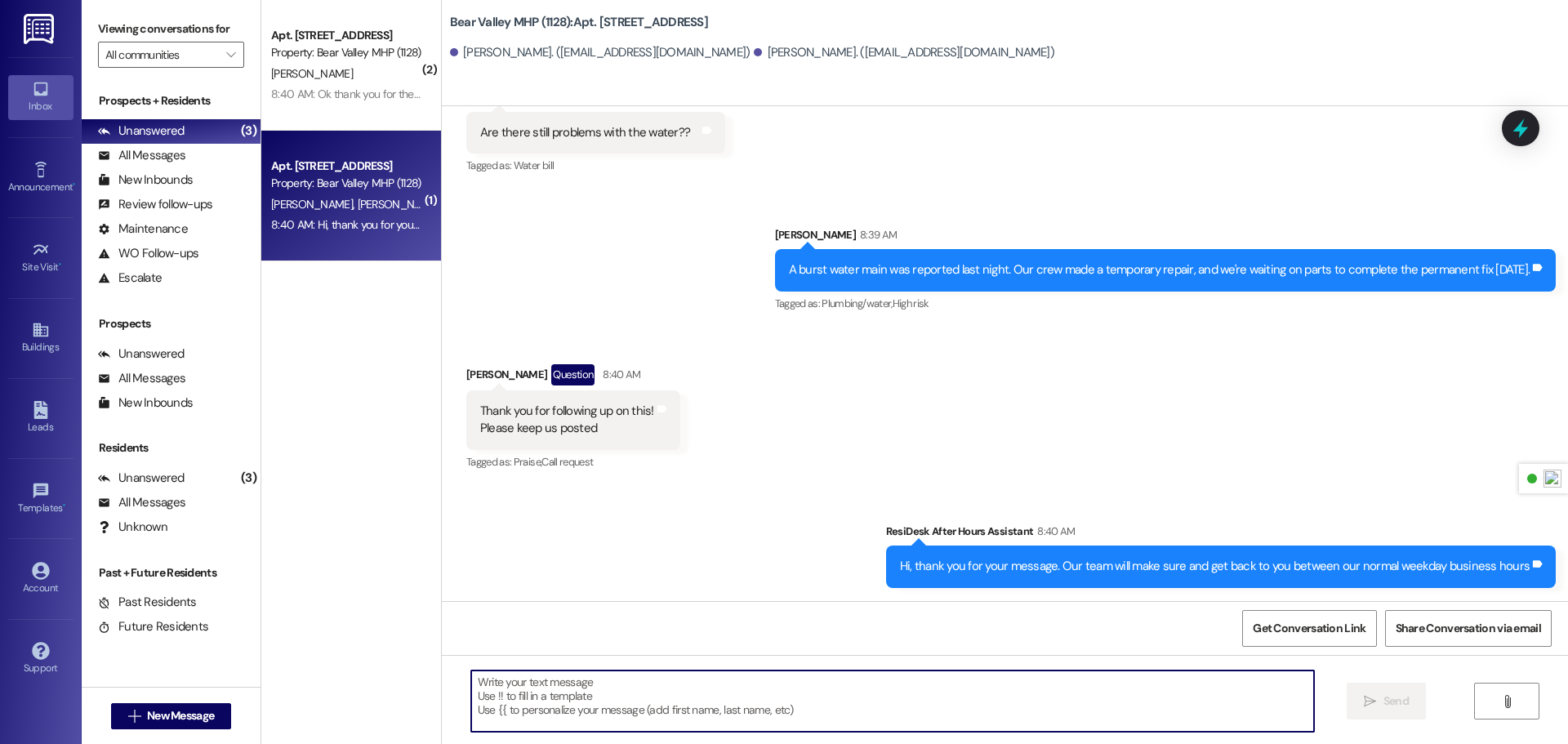
click at [651, 682] on textarea at bounding box center [892, 701] width 843 height 62
type textarea "You're welcome"
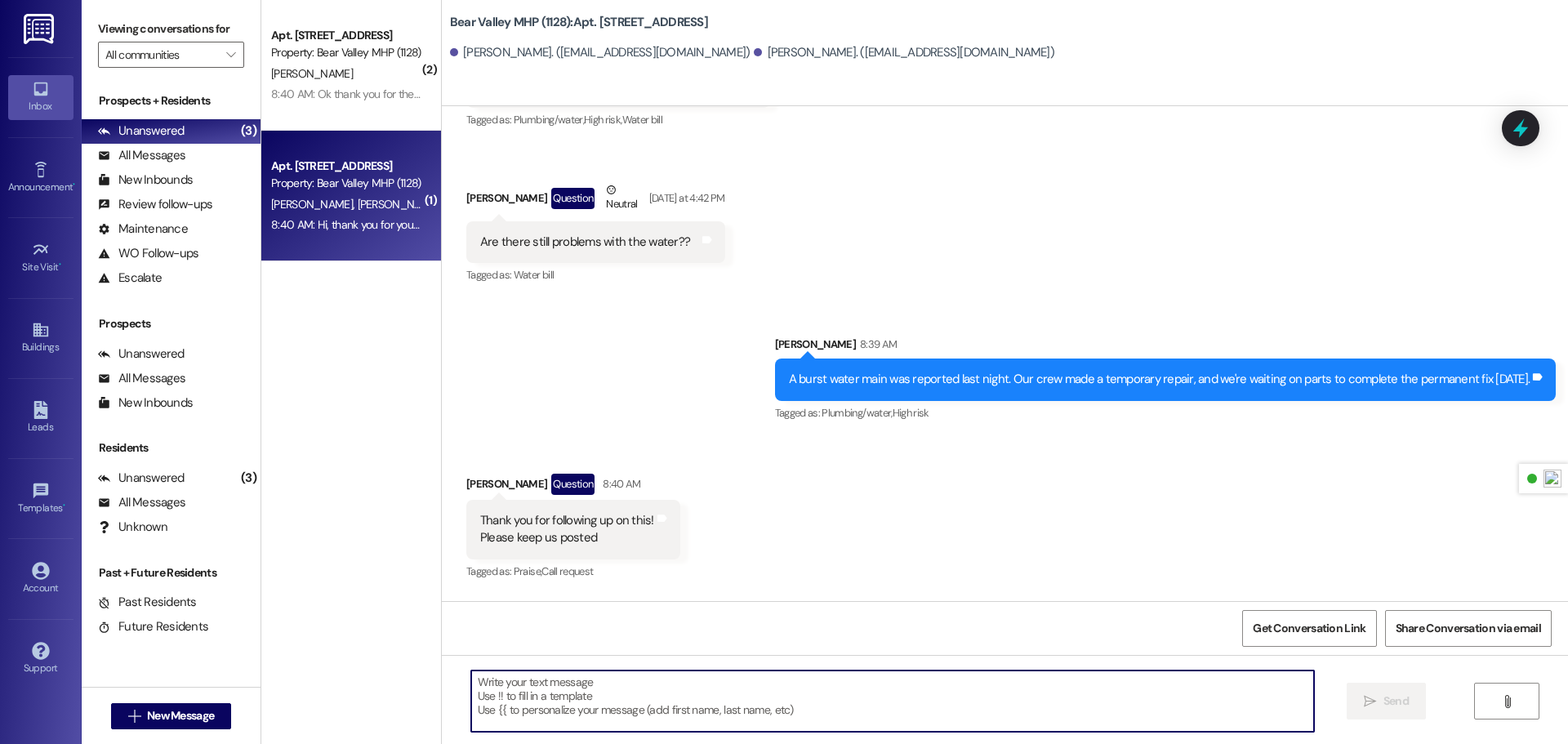
scroll to position [7560, 0]
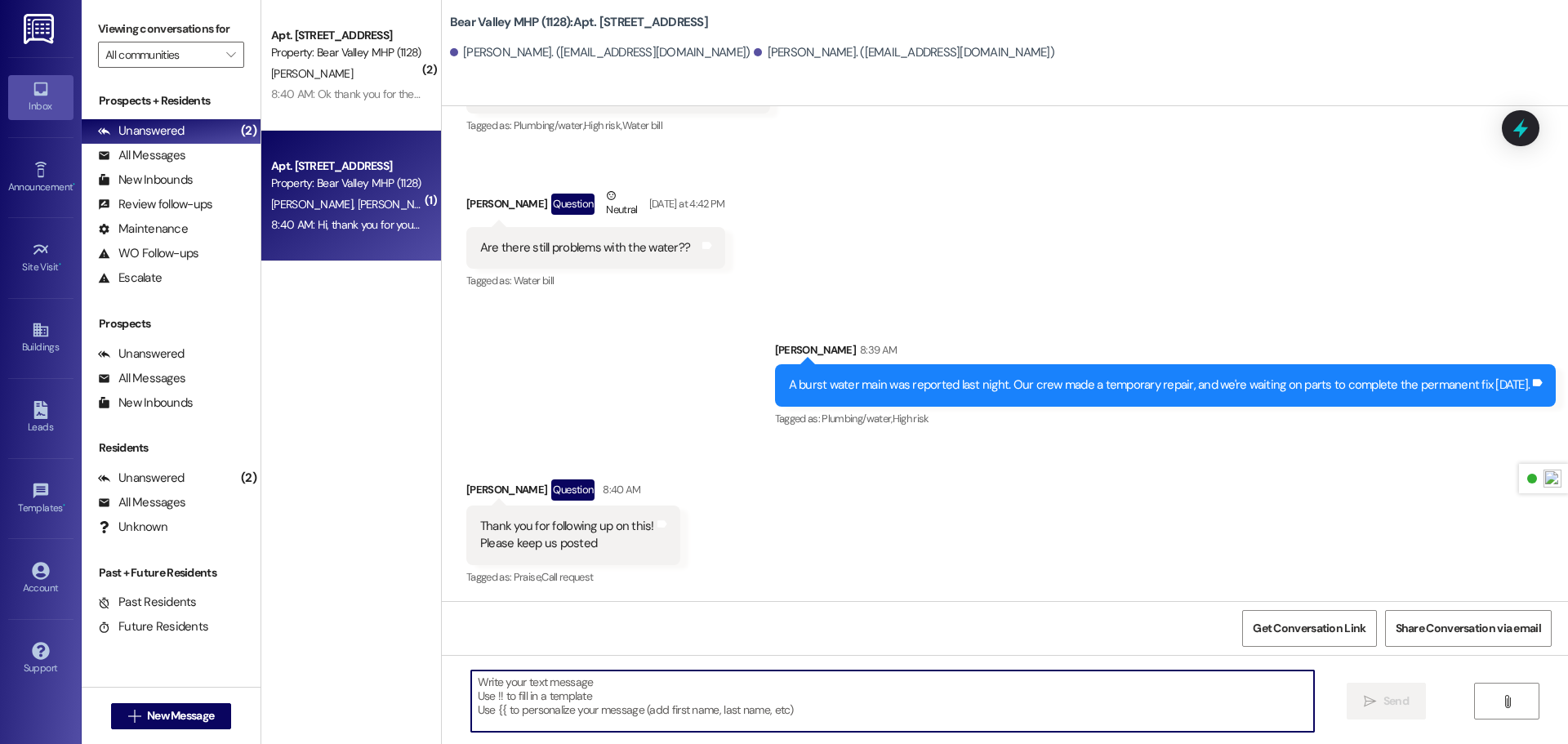
click at [46, 30] on img at bounding box center [39, 30] width 33 height 30
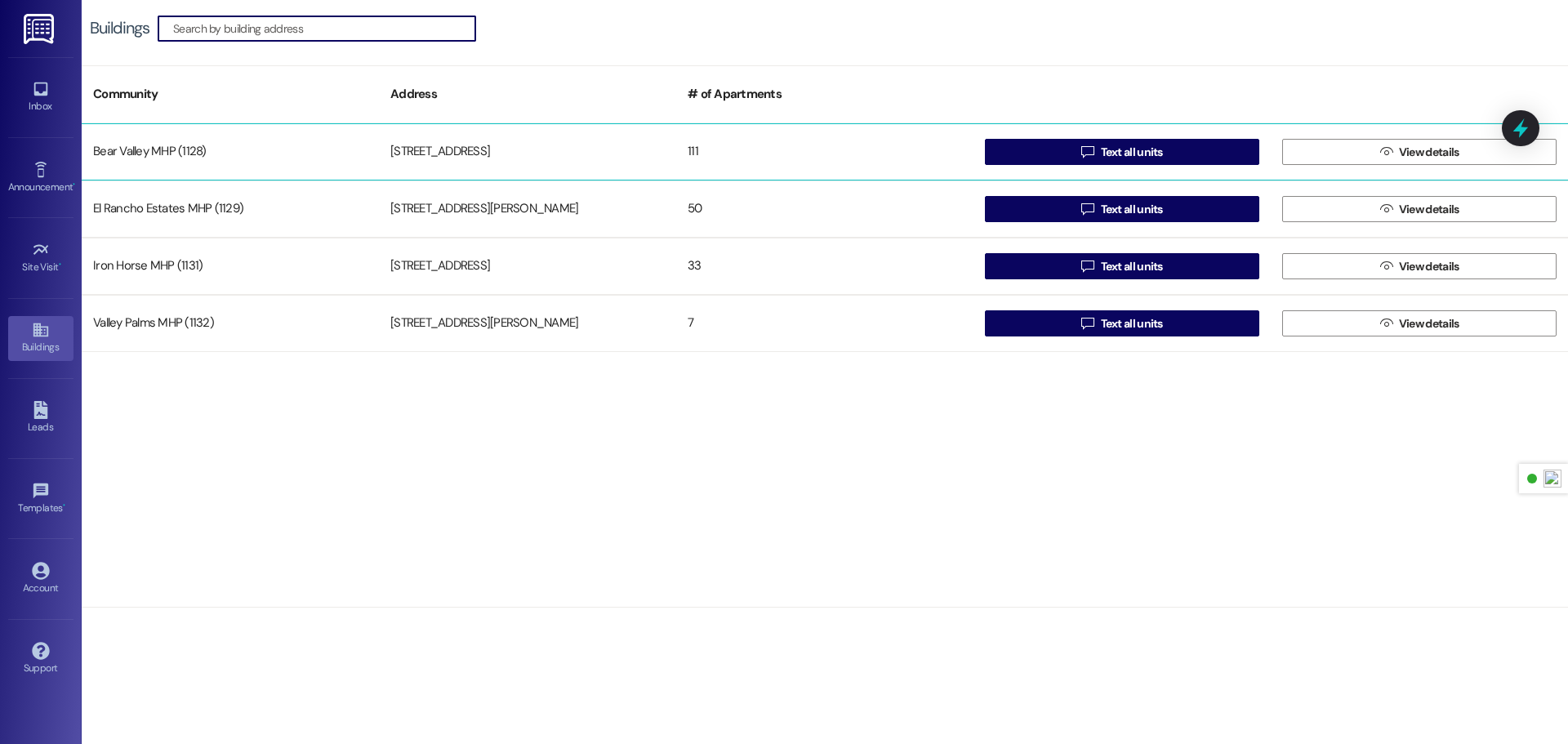
click at [178, 150] on div "Bear Valley MHP (1128)" at bounding box center [230, 152] width 298 height 33
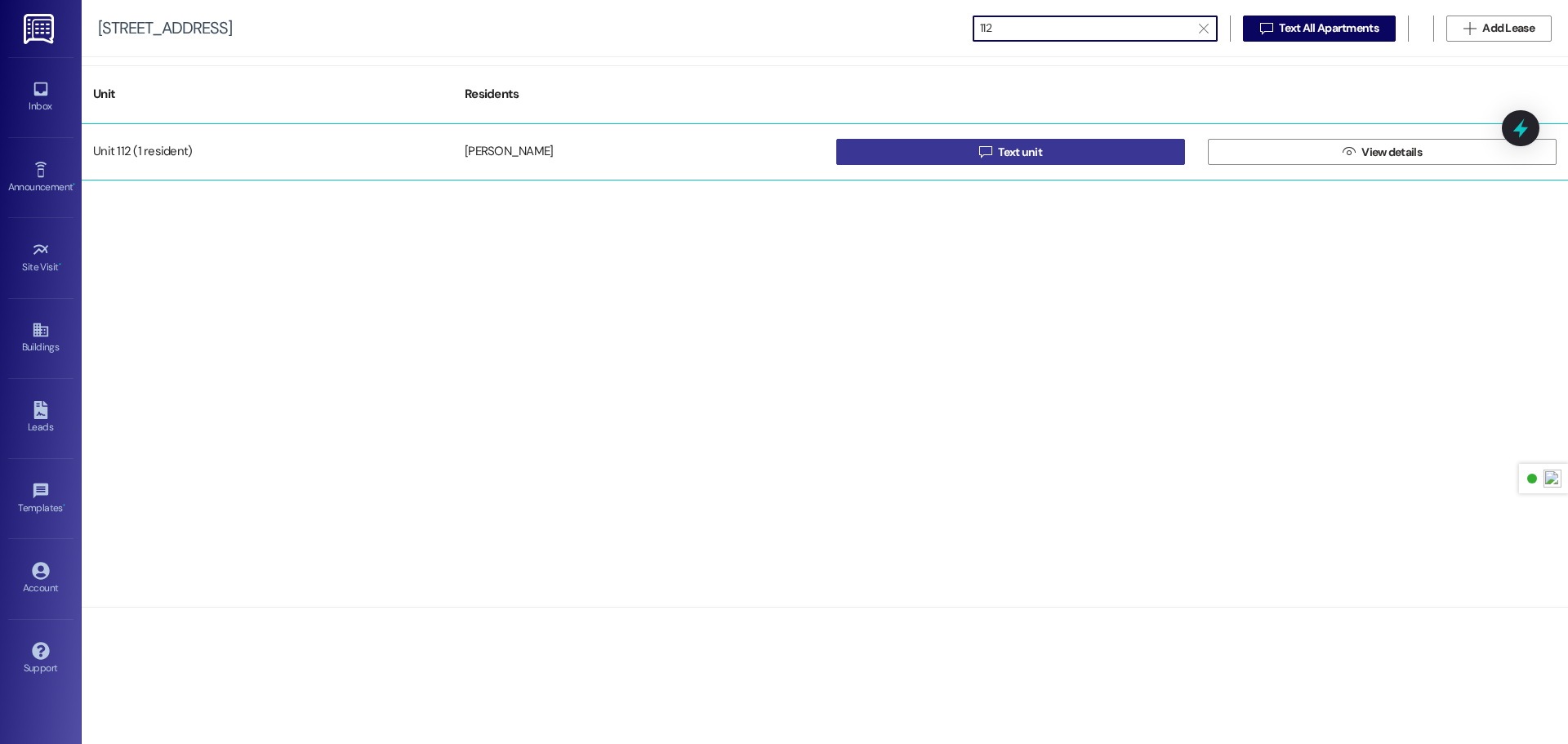
type input "112"
click at [1007, 161] on span " Text unit" at bounding box center [1011, 151] width 70 height 24
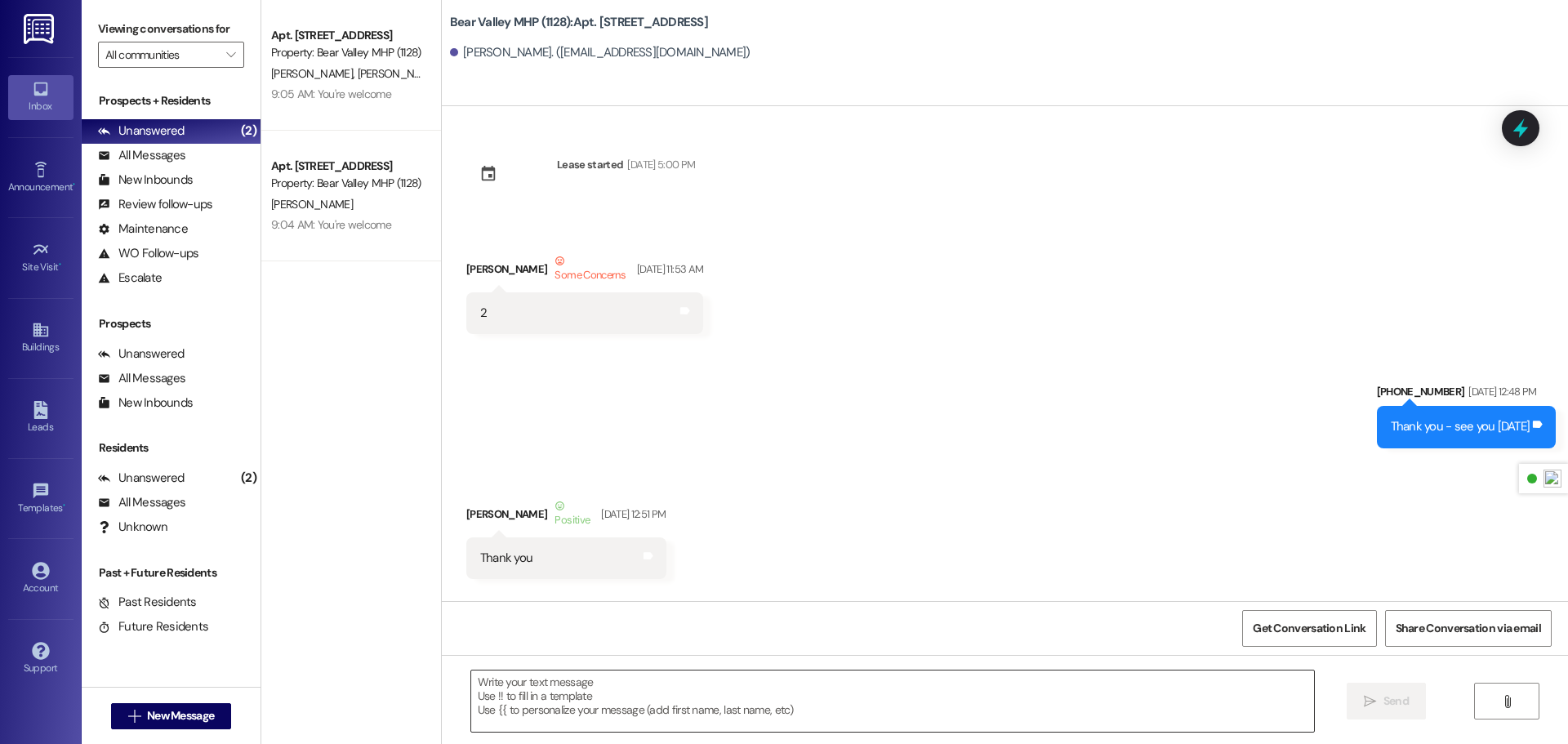
scroll to position [7872, 0]
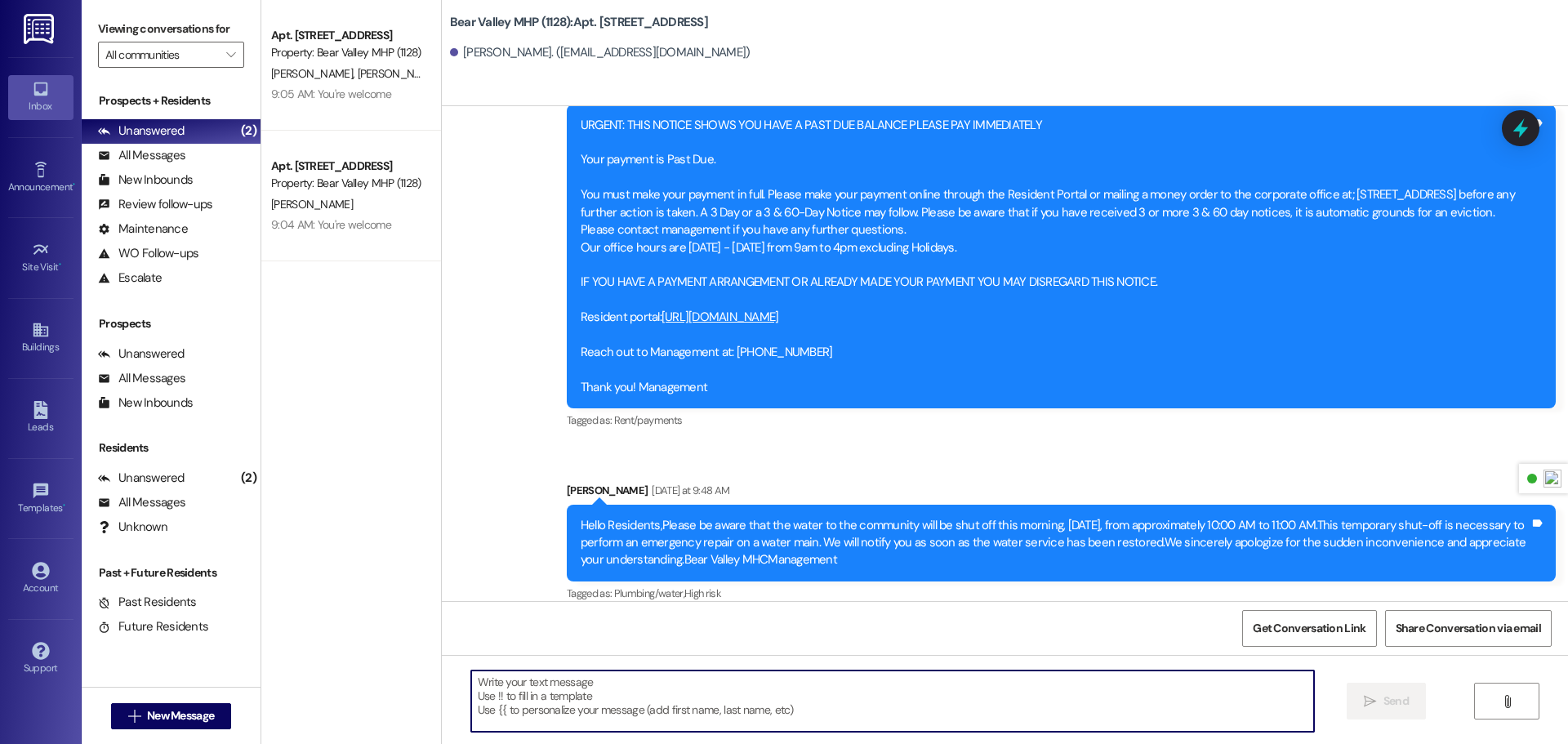
click at [667, 695] on textarea at bounding box center [892, 701] width 843 height 62
paste textarea "Hi [PERSON_NAME], just checking in after the fire last night. Most importantly,…"
type textarea "Hi [PERSON_NAME], just checking in after the fire last night. Most importantly,…"
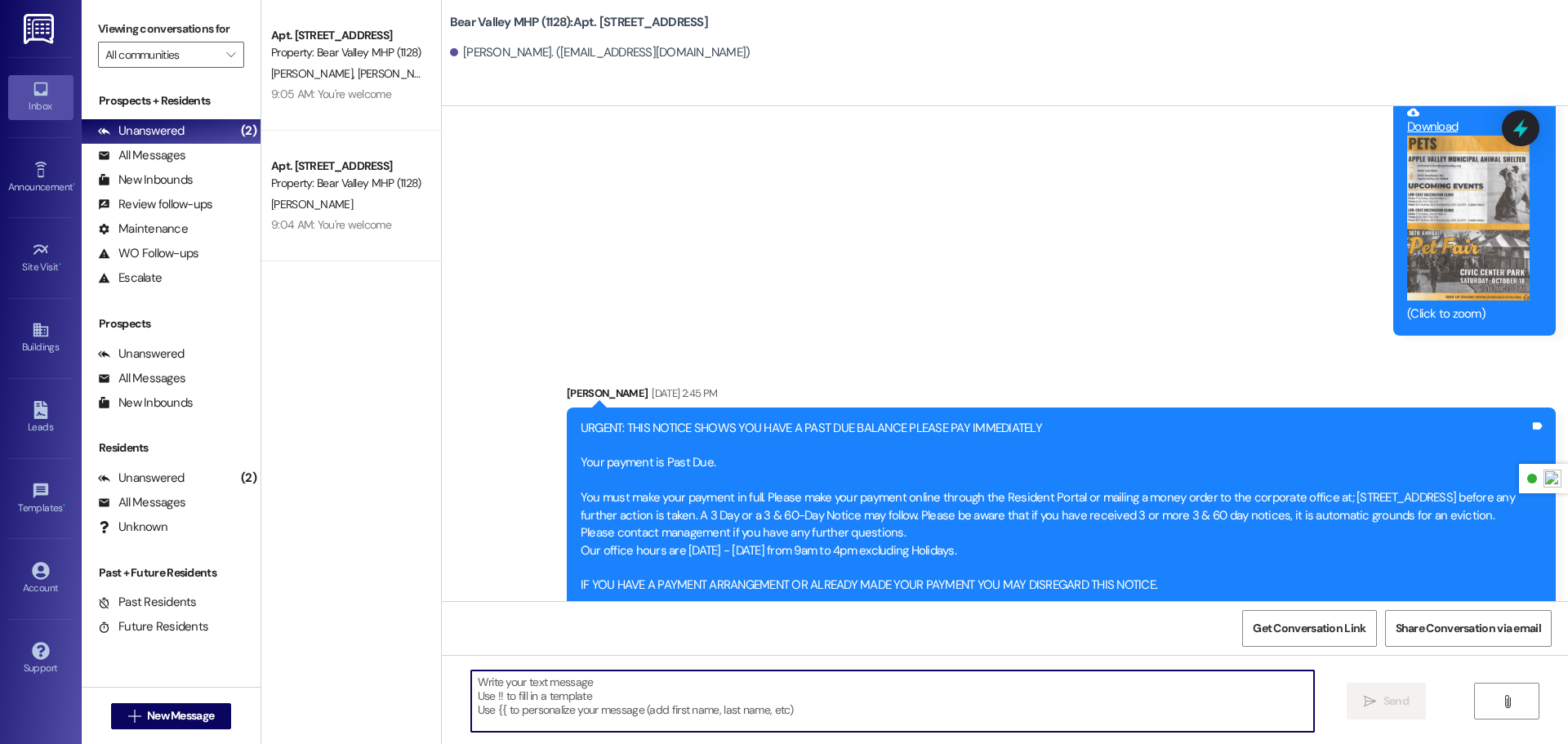
scroll to position [8003, 0]
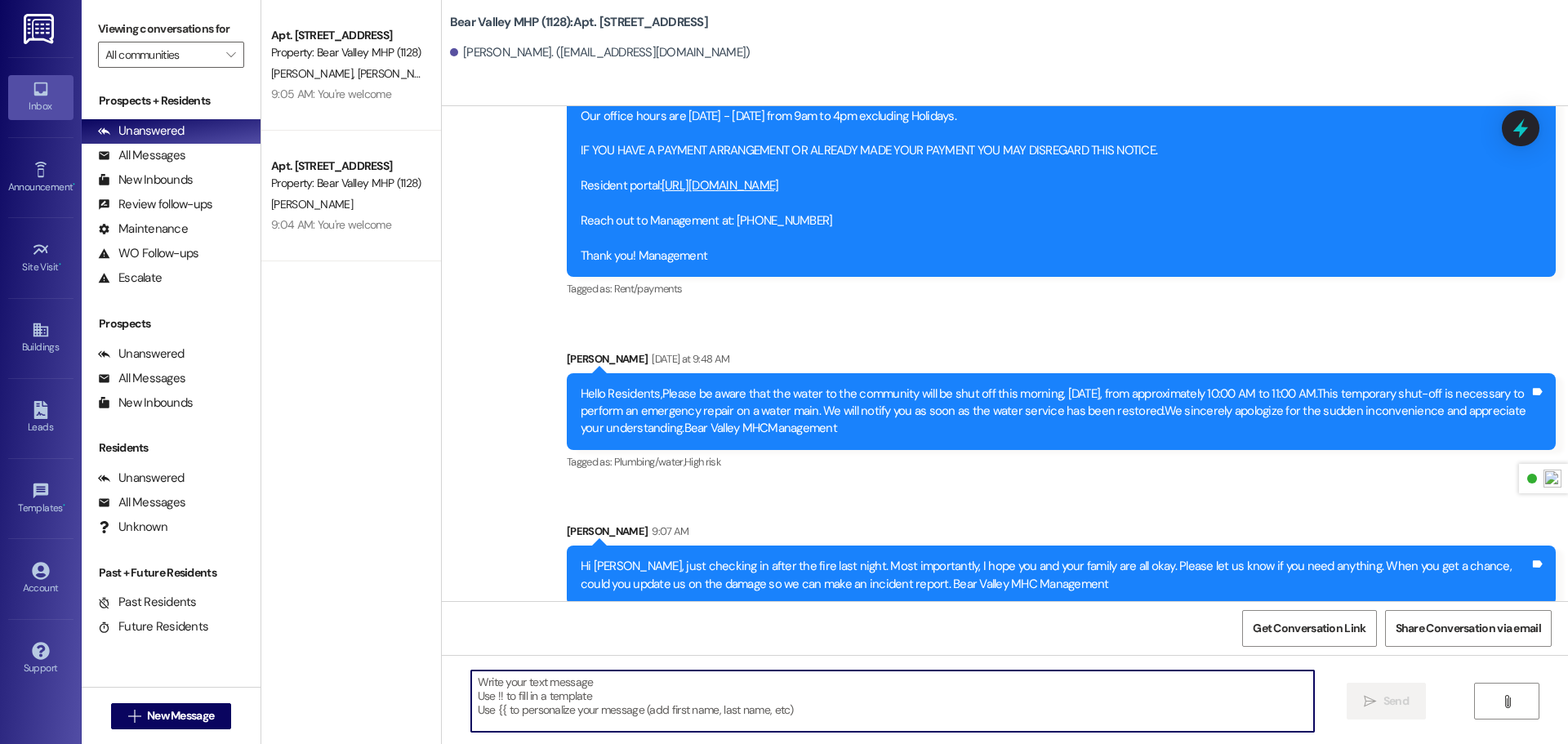
click at [43, 32] on img at bounding box center [39, 30] width 33 height 30
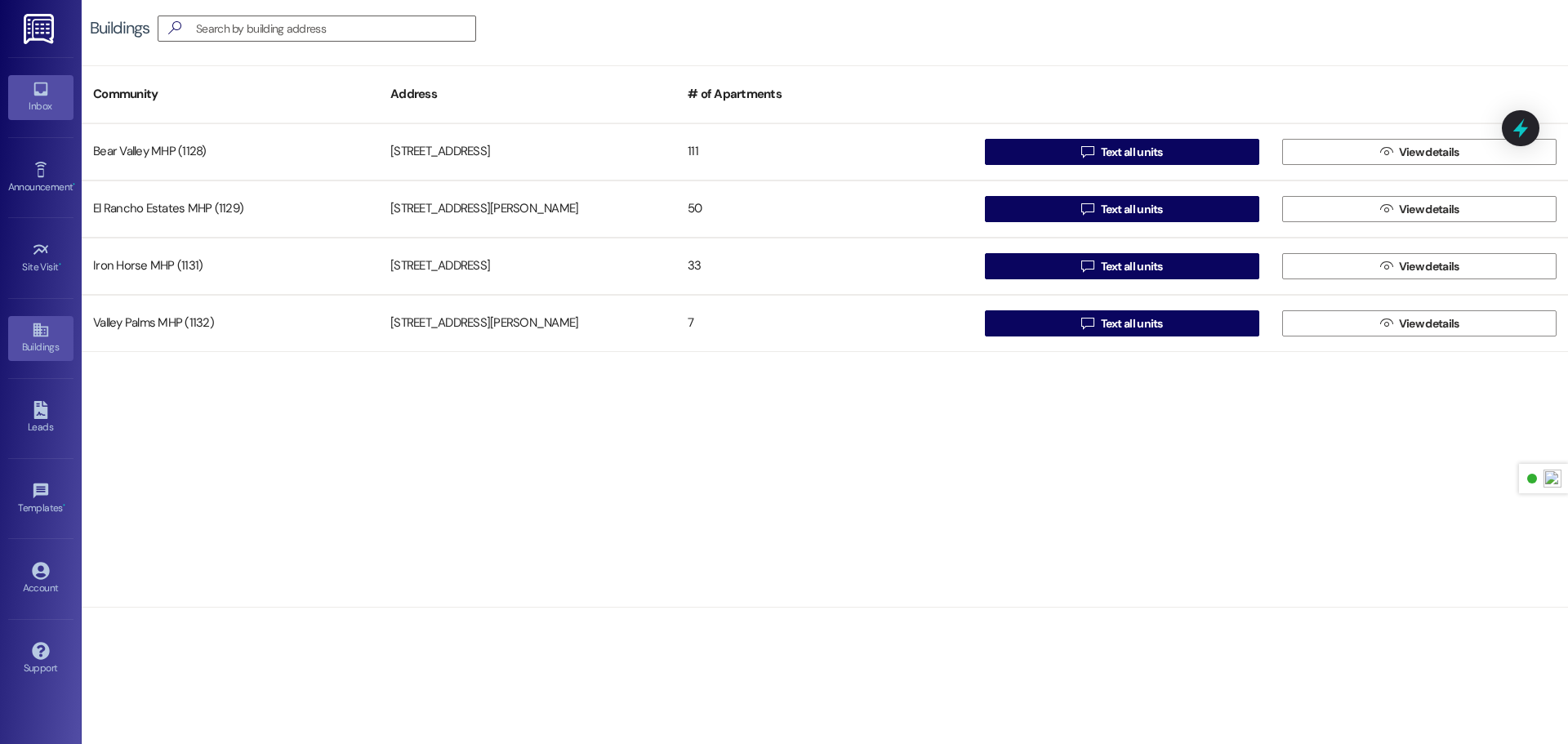
click at [46, 100] on div "Inbox" at bounding box center [40, 106] width 81 height 16
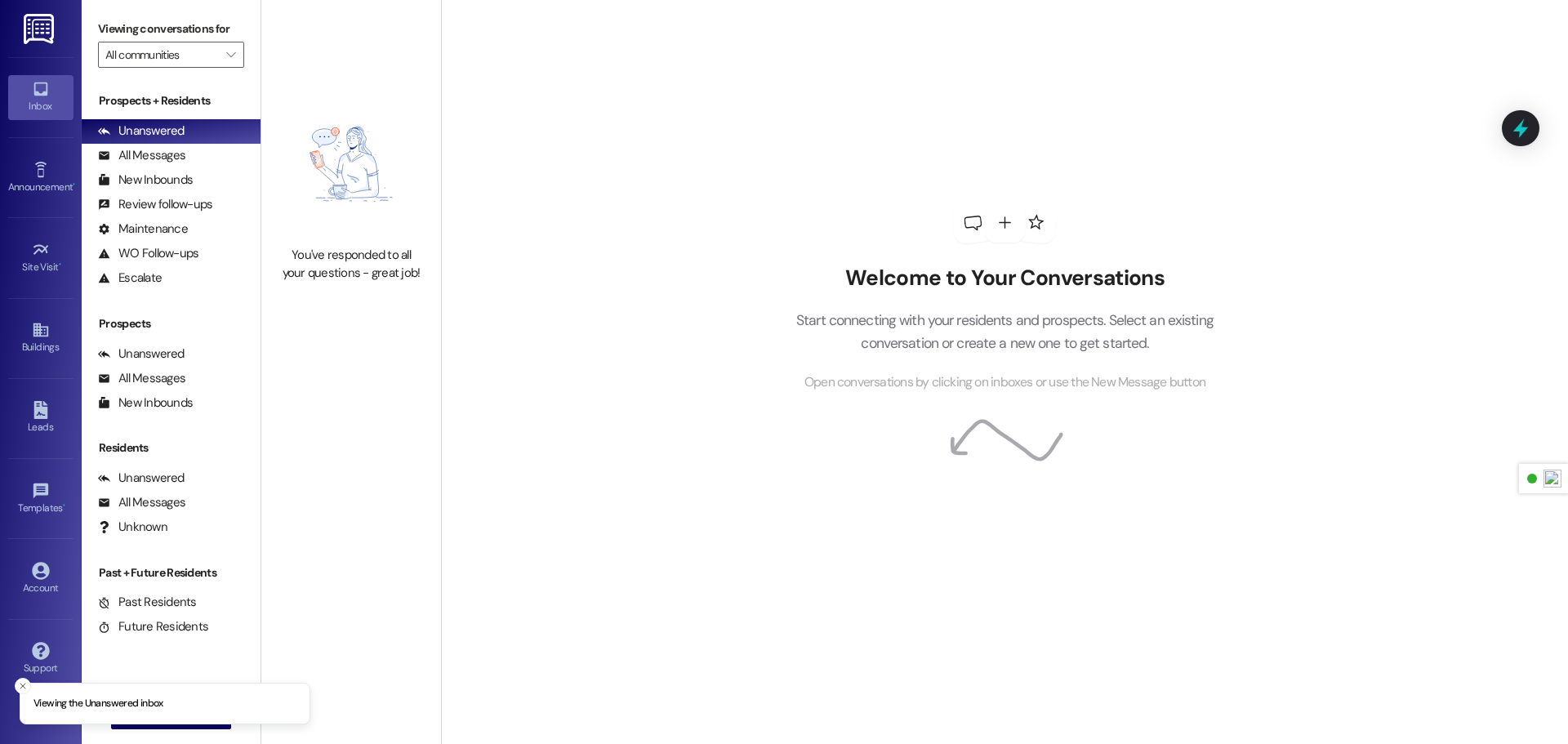
click at [55, 41] on img at bounding box center [39, 30] width 33 height 30
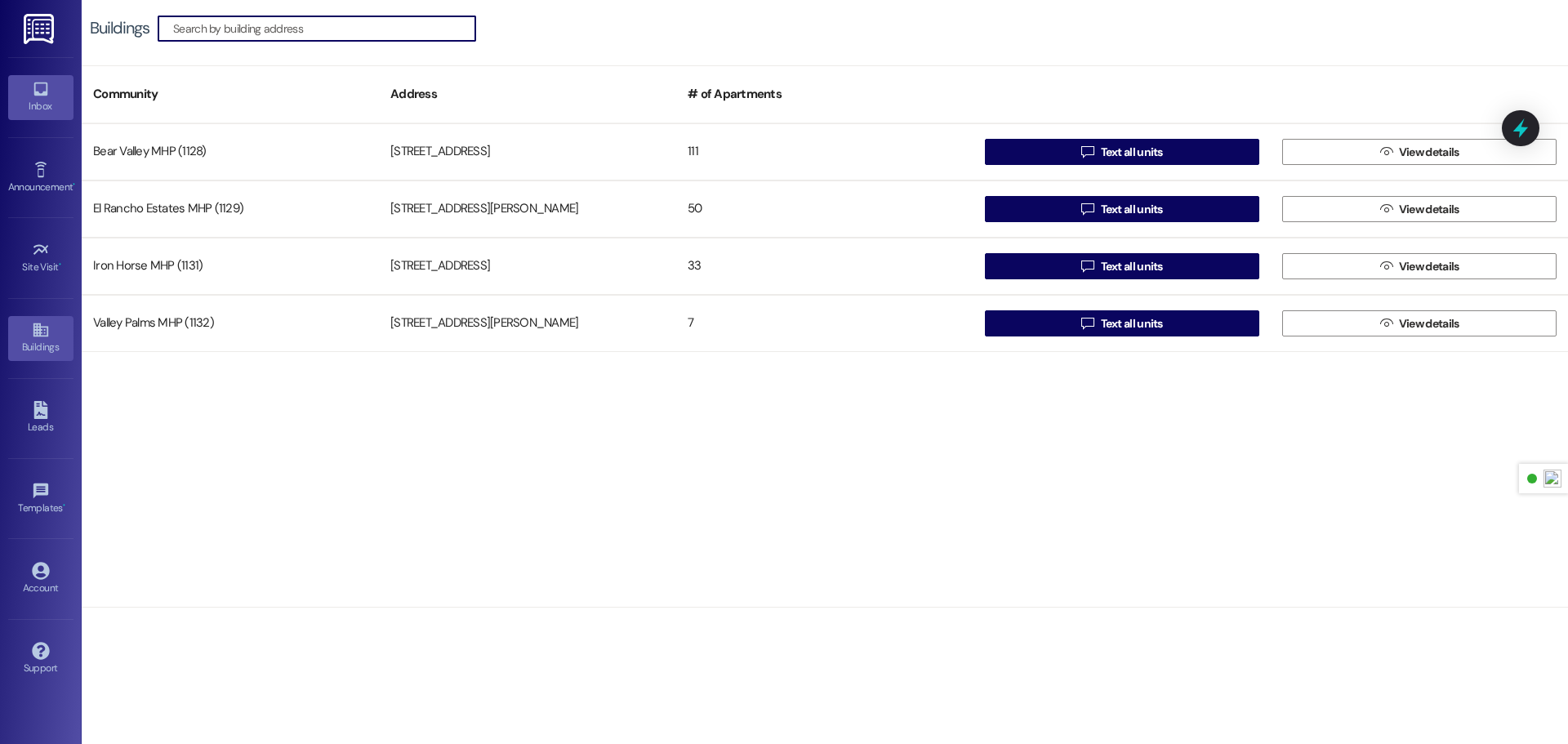
click at [53, 94] on link "Inbox" at bounding box center [40, 97] width 65 height 44
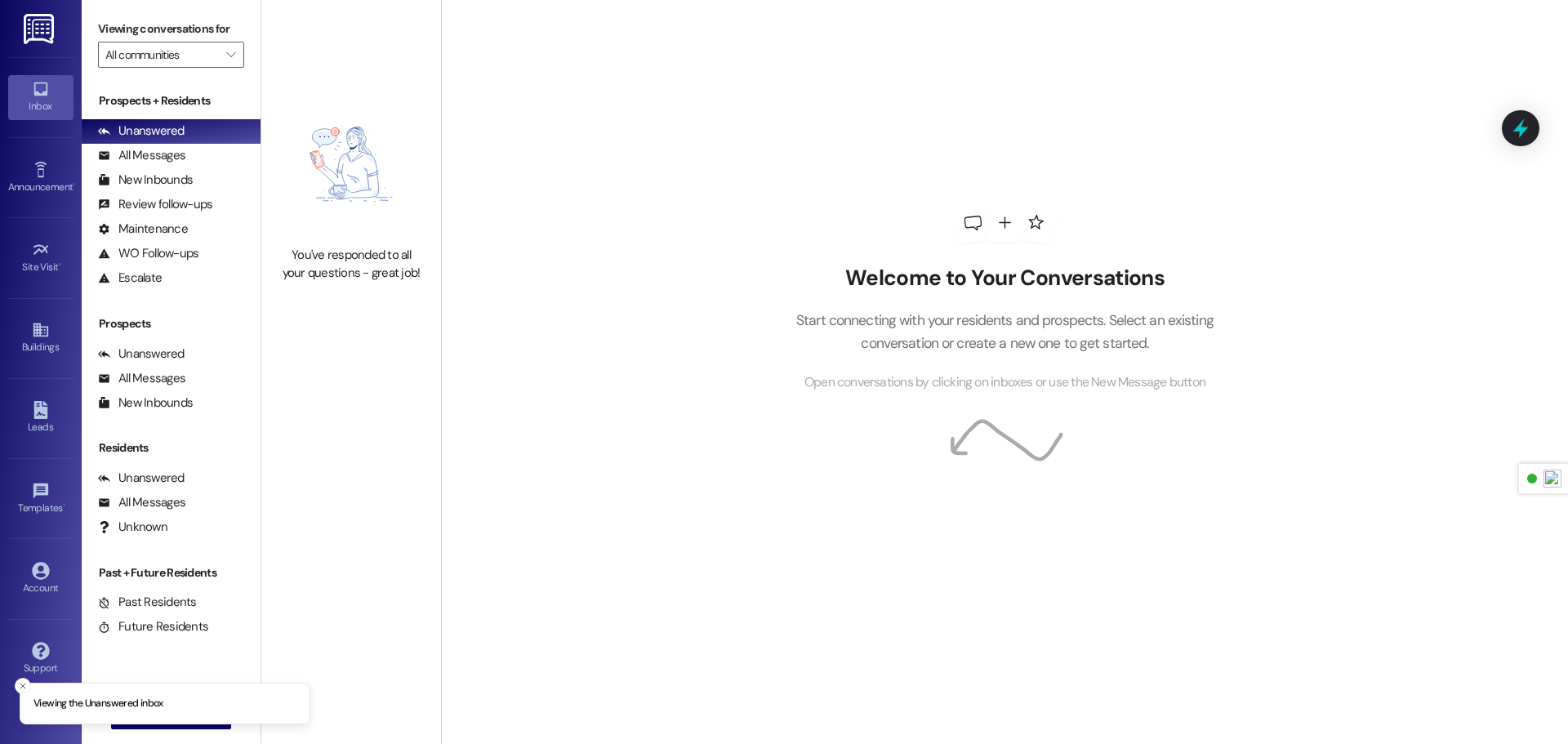
click at [51, 21] on img at bounding box center [39, 30] width 33 height 30
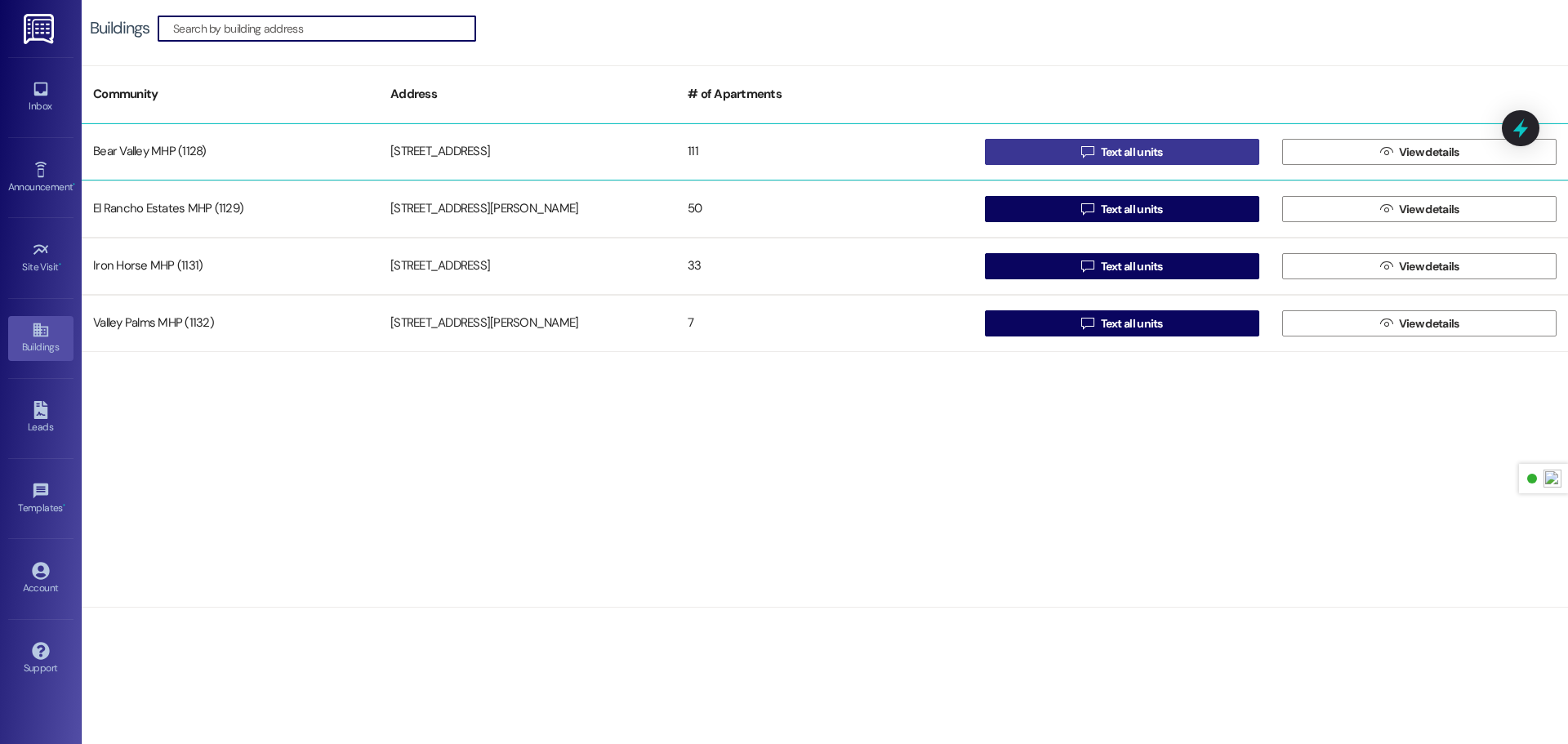
click at [1148, 159] on span "Text all units" at bounding box center [1131, 152] width 62 height 17
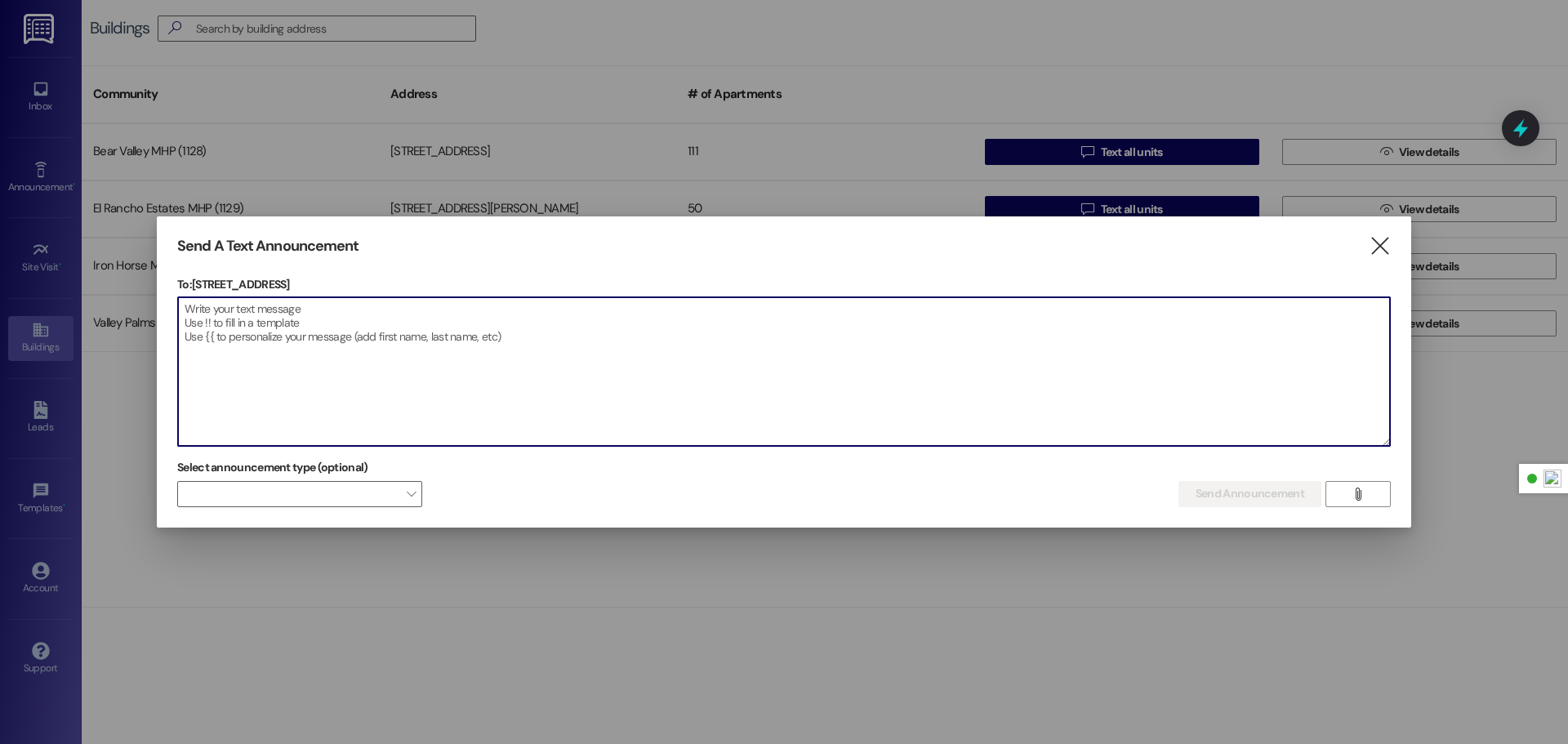
click at [524, 353] on textarea at bounding box center [784, 372] width 1212 height 148
paste textarea "WATER UPDATE: To complete the water main repairs from last night, the water wil…"
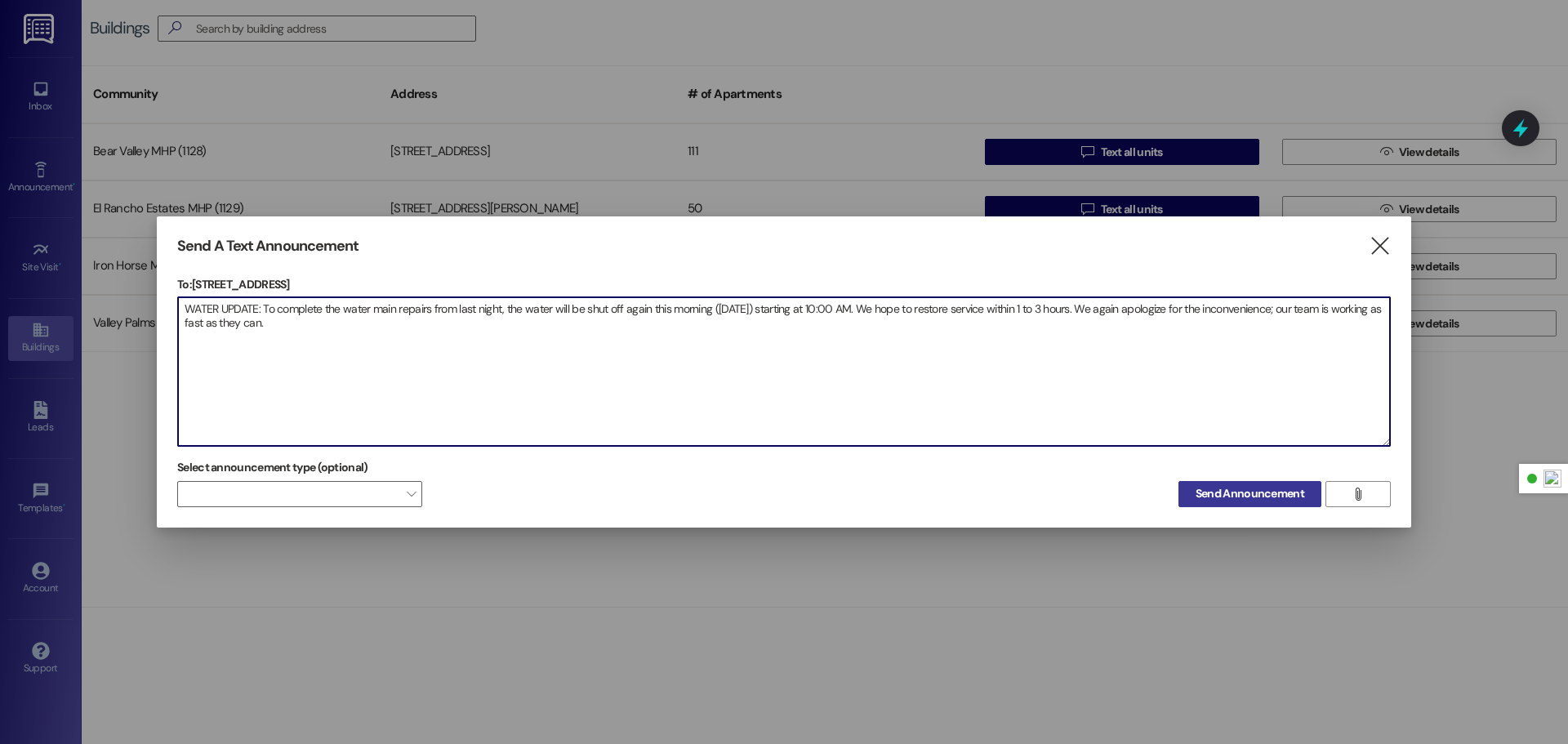
type textarea "WATER UPDATE: To complete the water main repairs from last night, the water wil…"
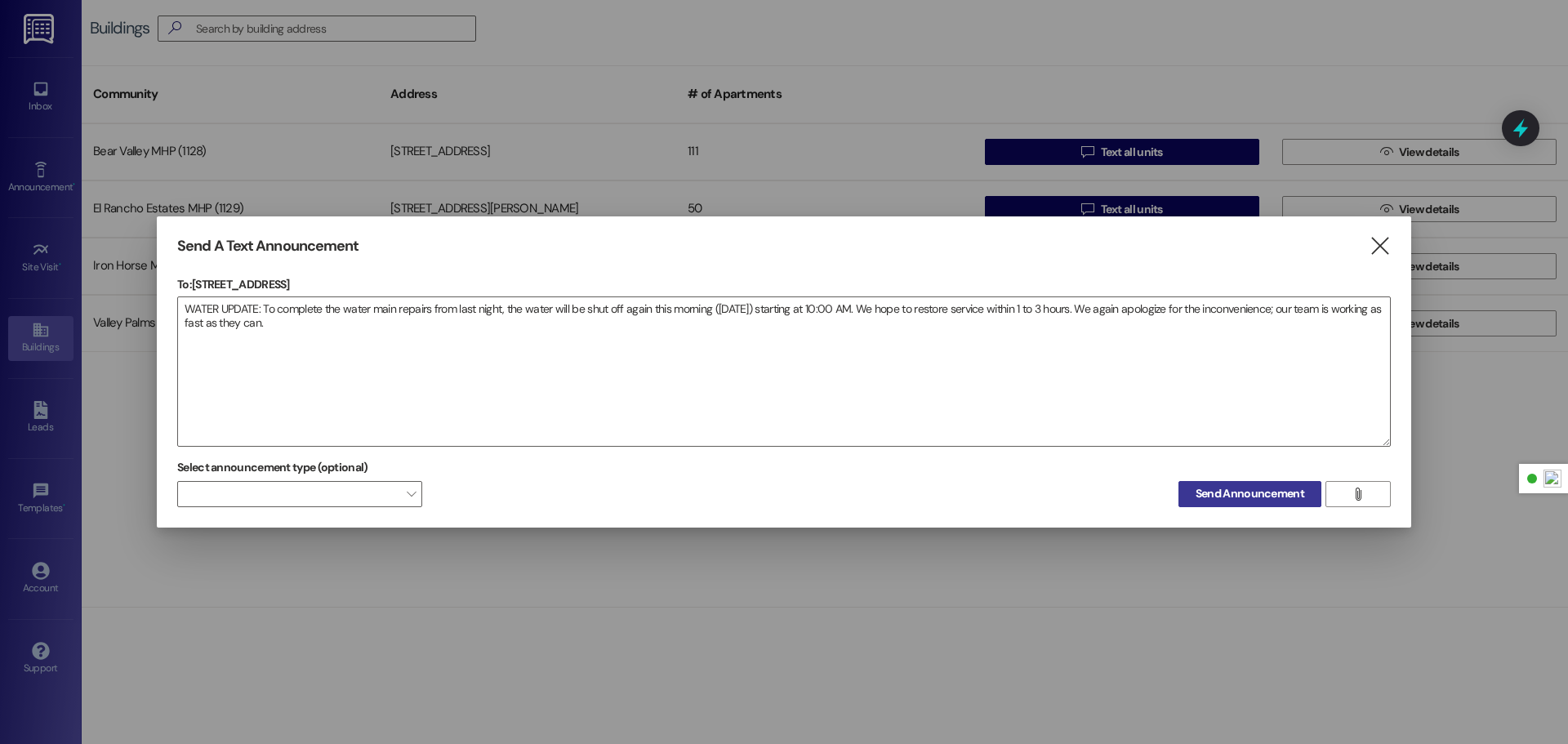
click at [1278, 496] on span "Send Announcement" at bounding box center [1250, 494] width 109 height 17
